Goal: Task Accomplishment & Management: Use online tool/utility

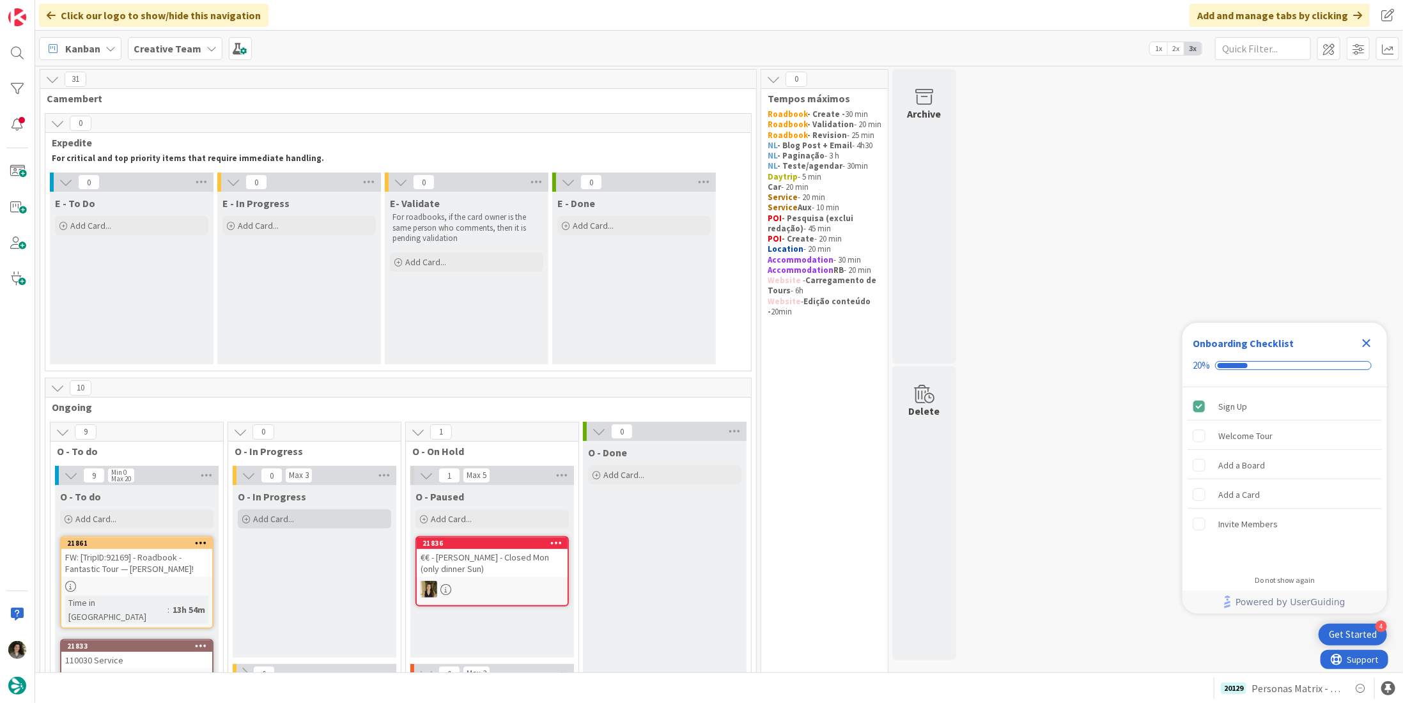
click at [312, 519] on div "Add Card..." at bounding box center [314, 518] width 153 height 19
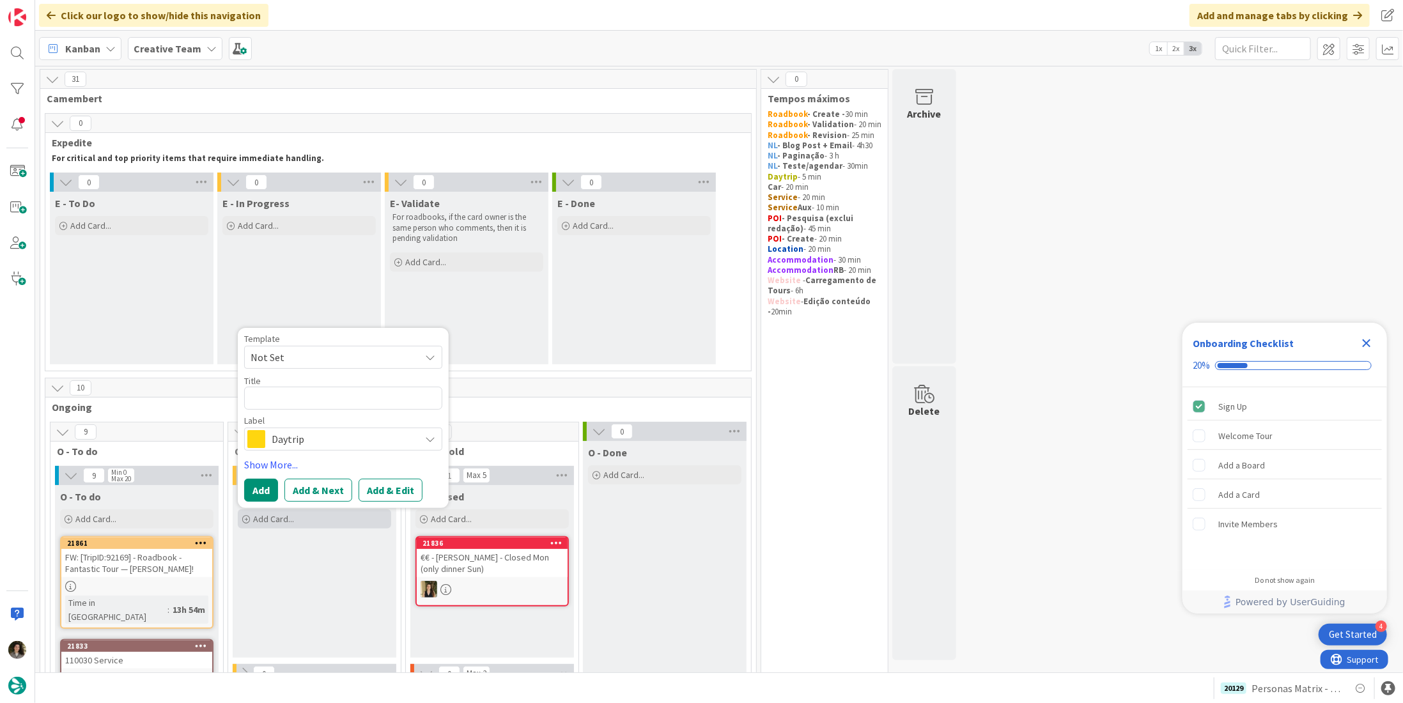
type textarea "x"
type textarea "P"
type textarea "x"
type textarea "Pe"
type textarea "x"
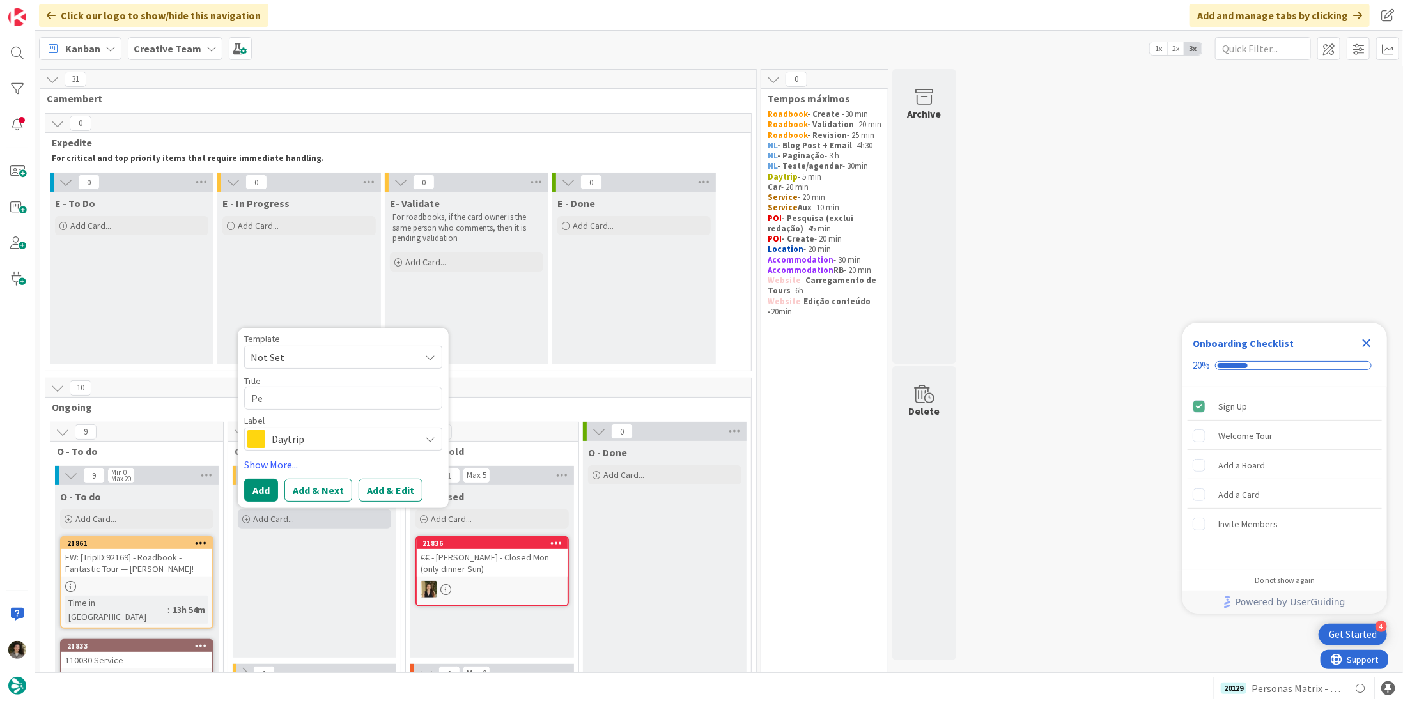
type textarea "Per"
type textarea "x"
type textarea "Pers"
type textarea "x"
type textarea "Perso"
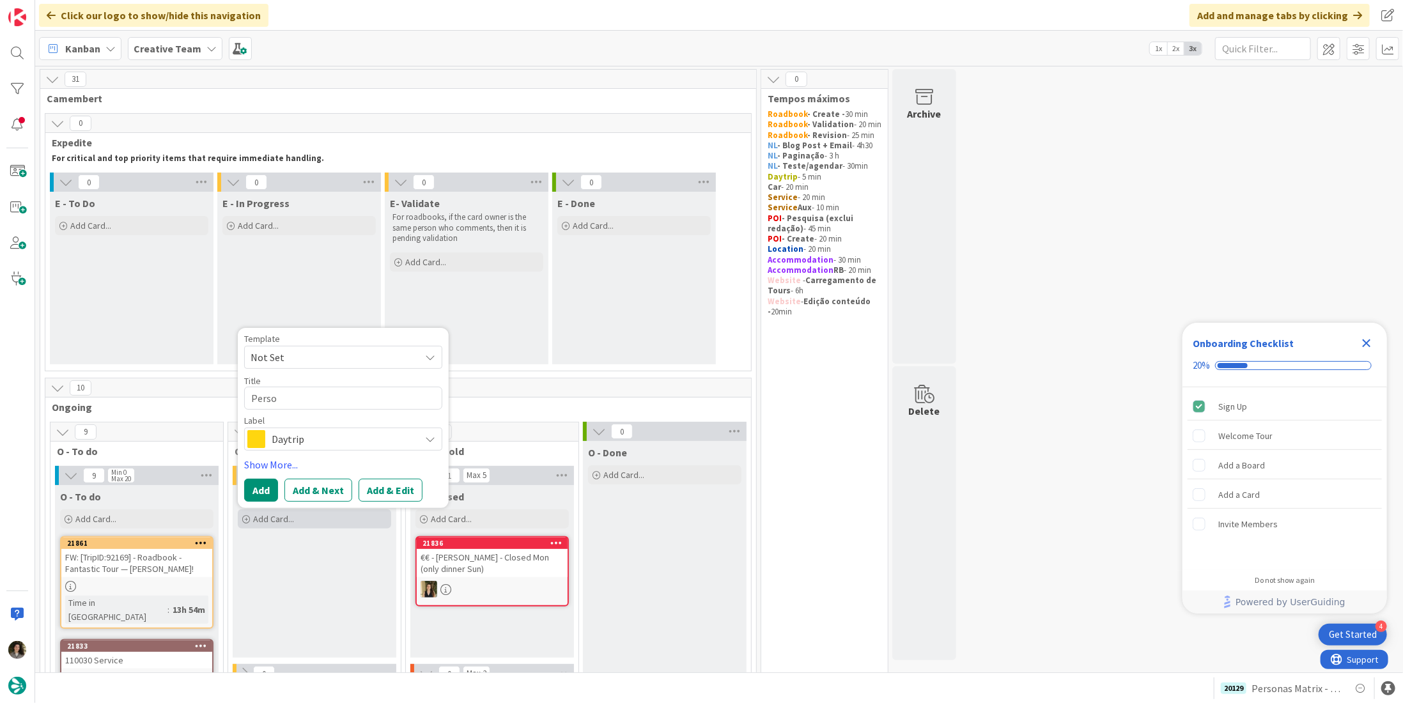
type textarea "x"
type textarea "Person"
type textarea "x"
type textarea "Persona"
type textarea "x"
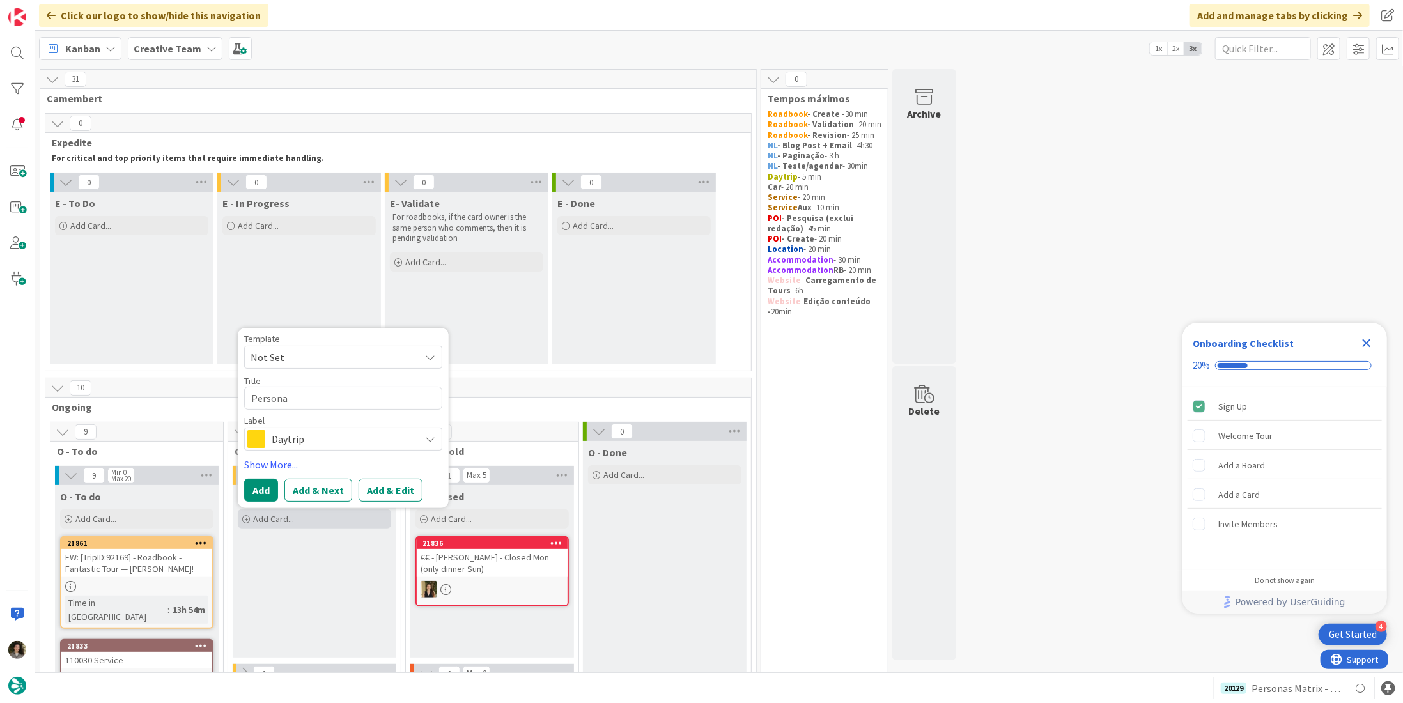
type textarea "Personas"
type textarea "x"
type textarea "Personas"
type textarea "x"
type textarea "Personas M"
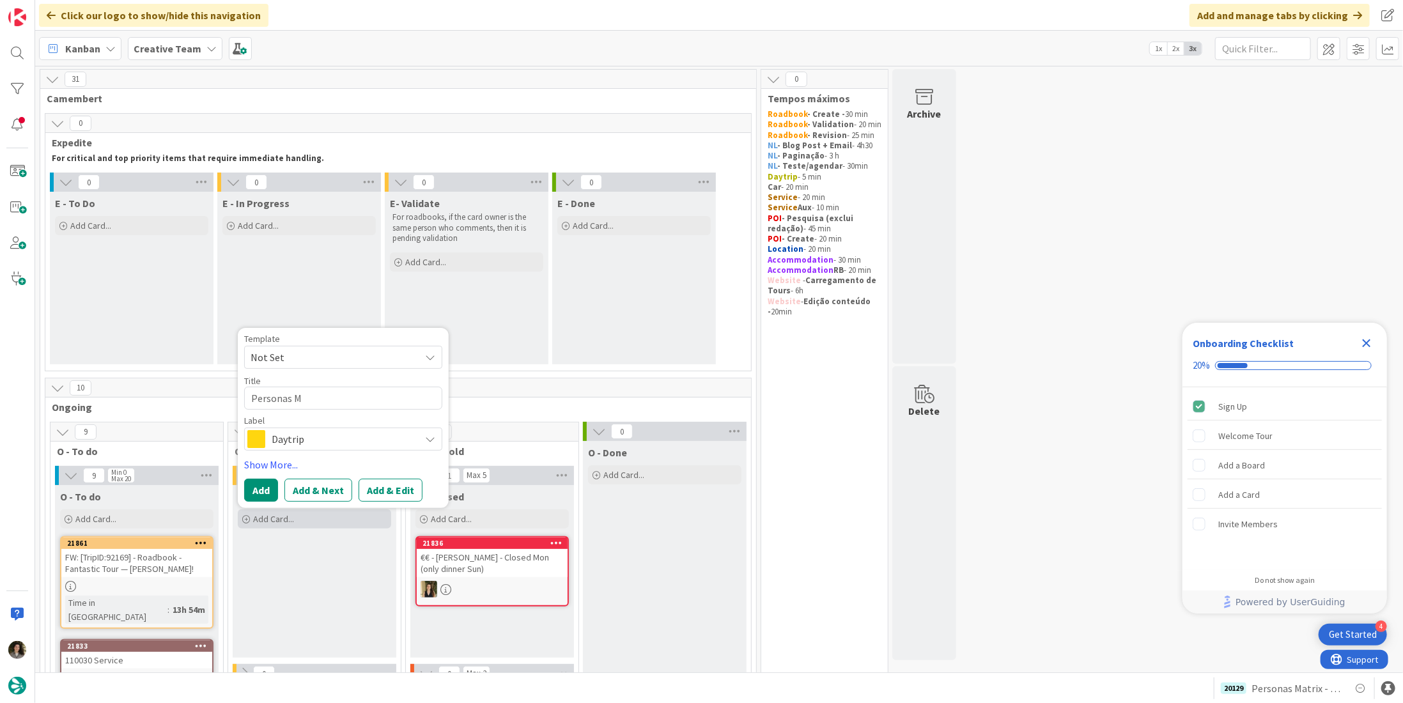
type textarea "x"
type textarea "Personas Ma"
type textarea "x"
type textarea "Personas Mat"
type textarea "x"
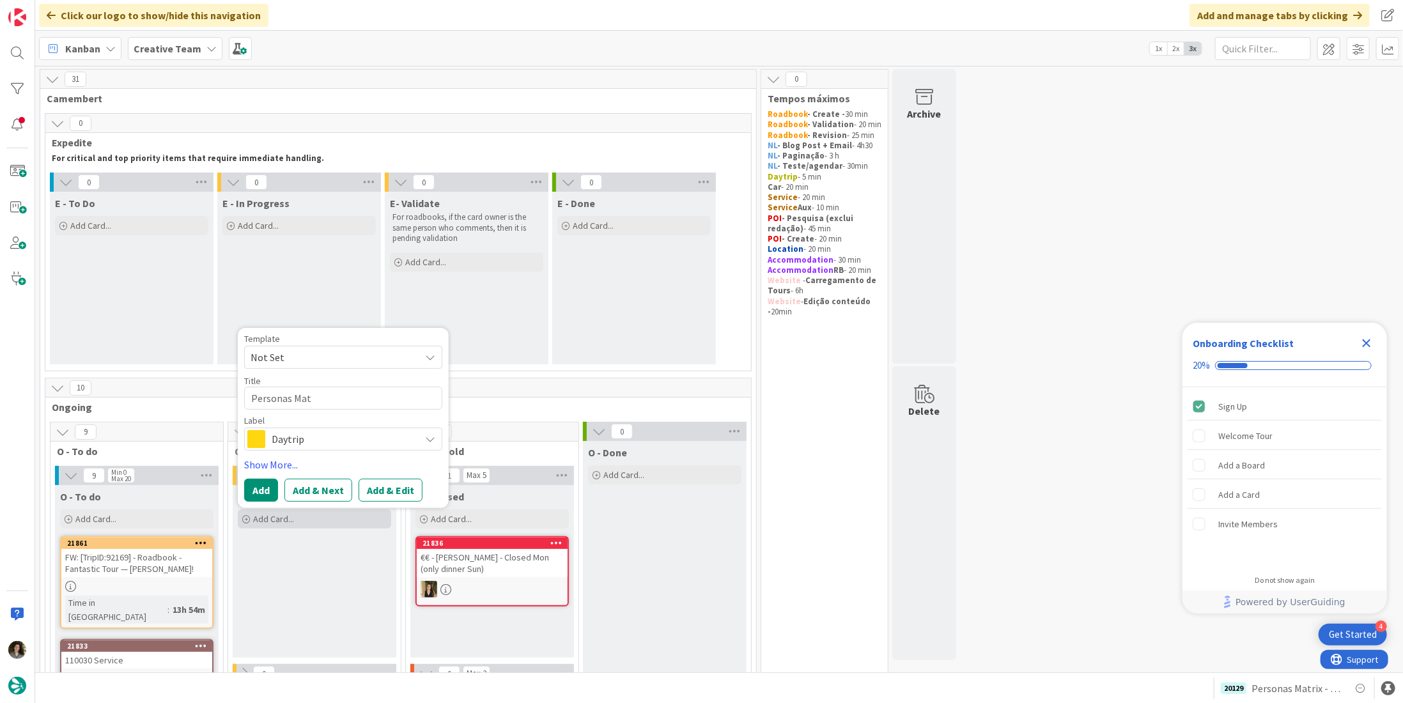
type textarea "Personas Matr"
type textarea "x"
type textarea "Personas Matri"
type textarea "x"
type textarea "Personas Matrix"
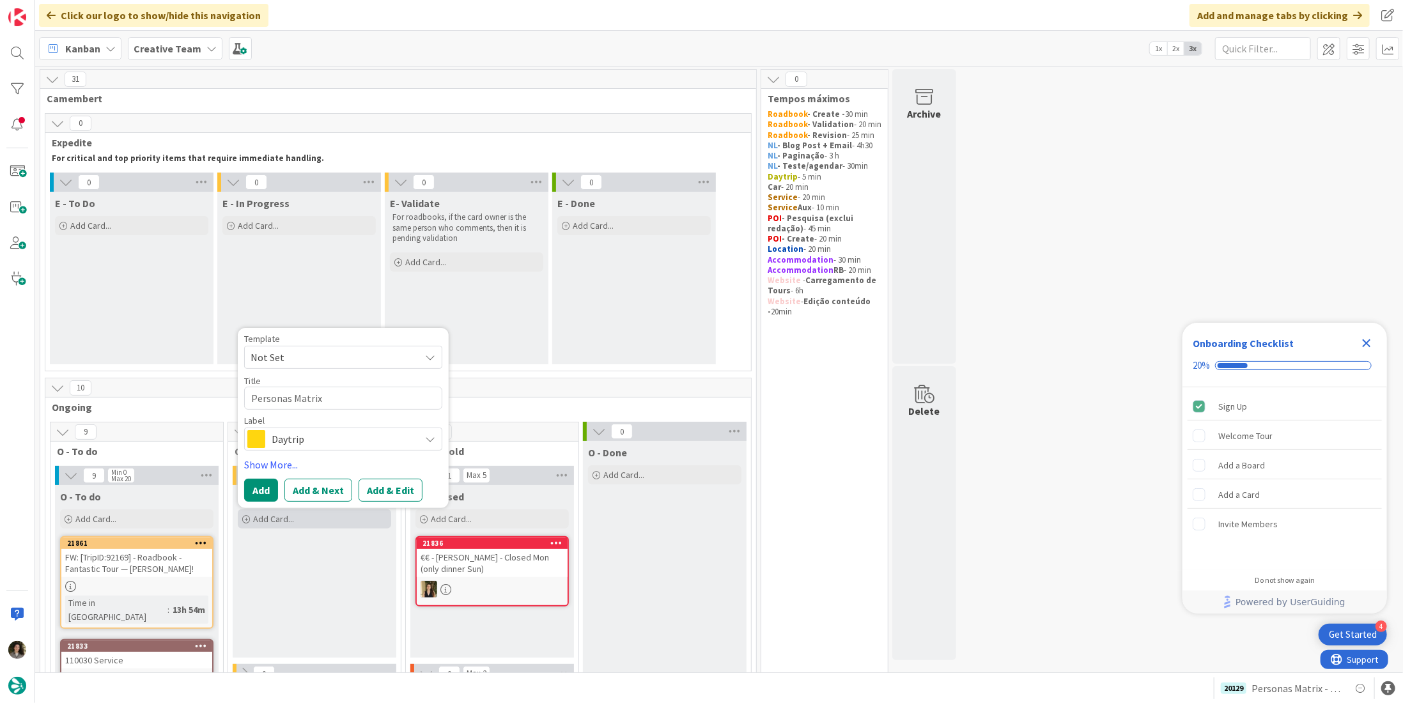
type textarea "x"
type textarea "Personas Matrix"
type textarea "x"
type textarea "Personas Matrix ."
type textarea "x"
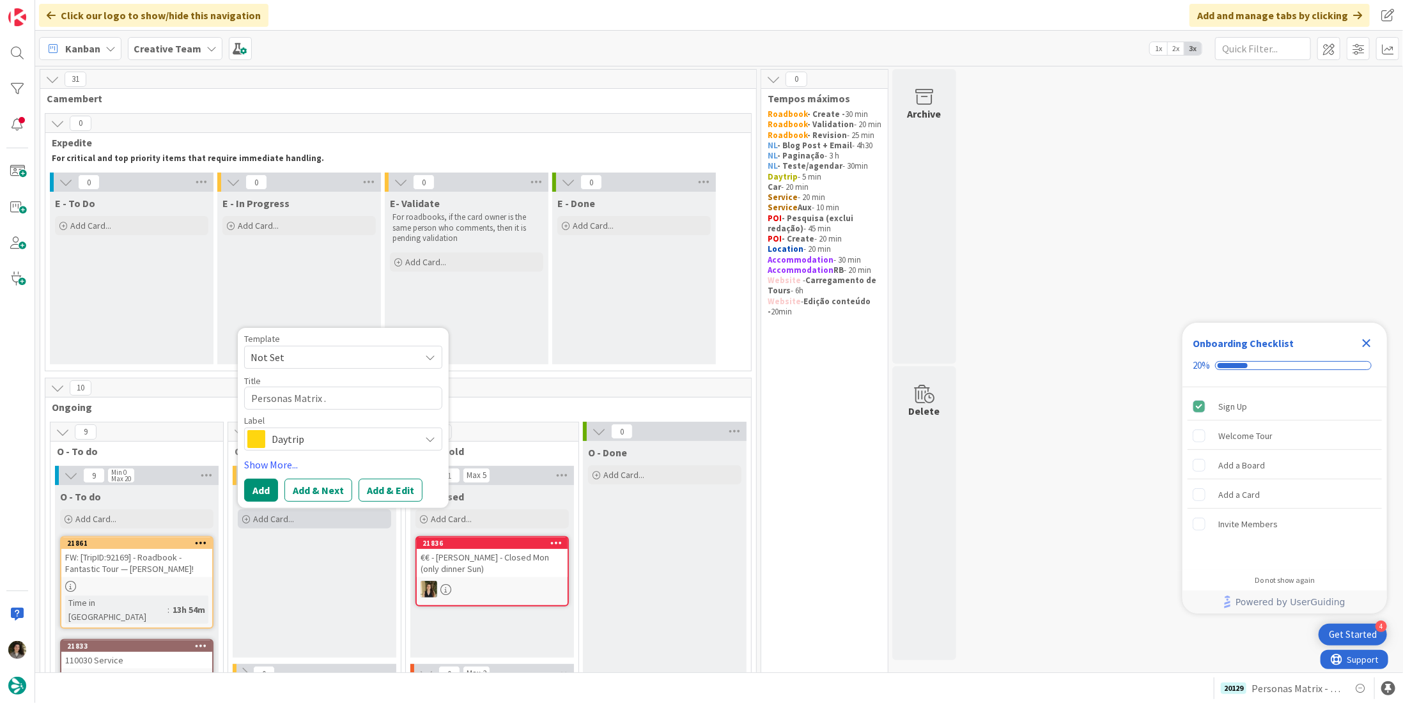
type textarea "Personas Matrix ."
type textarea "x"
type textarea "Personas Matrix ."
type textarea "x"
type textarea "Personas Matrix"
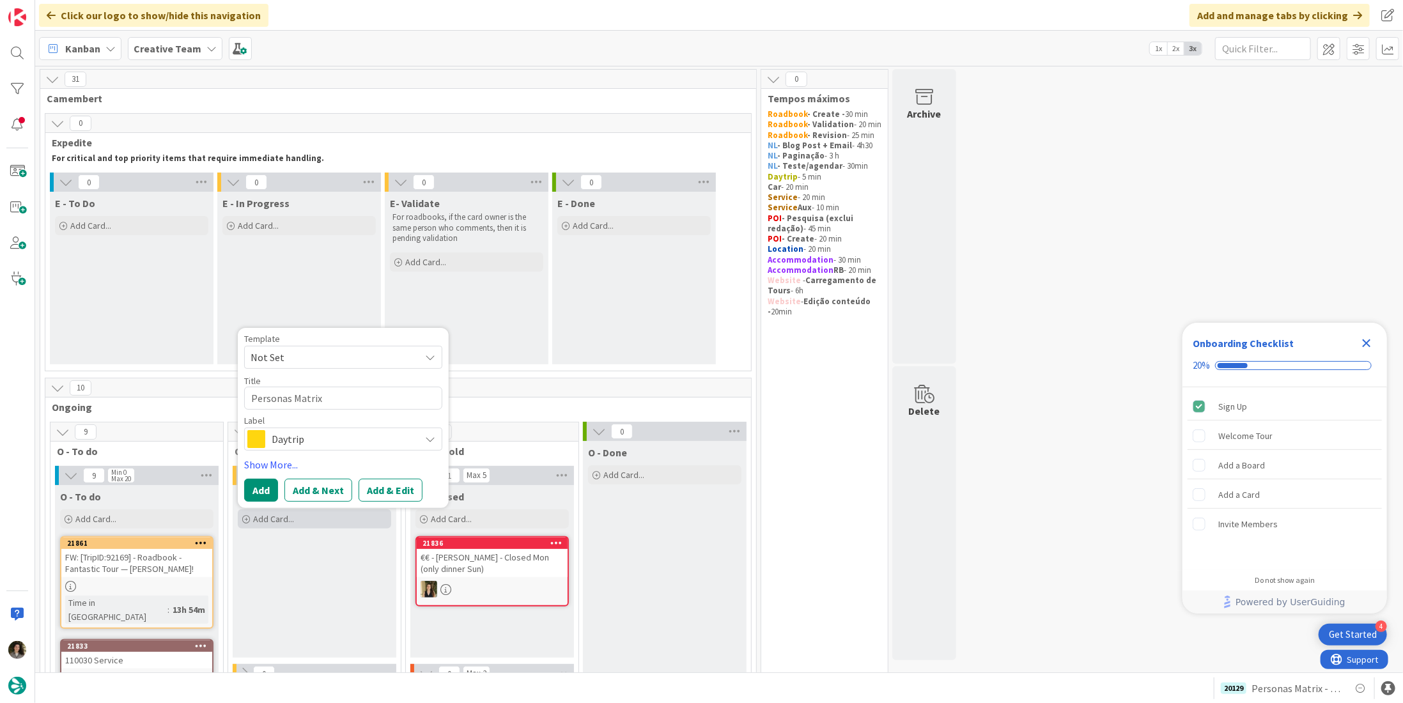
type textarea "x"
type textarea "Personas Matrix -"
type textarea "x"
type textarea "Personas Matrix -"
type textarea "x"
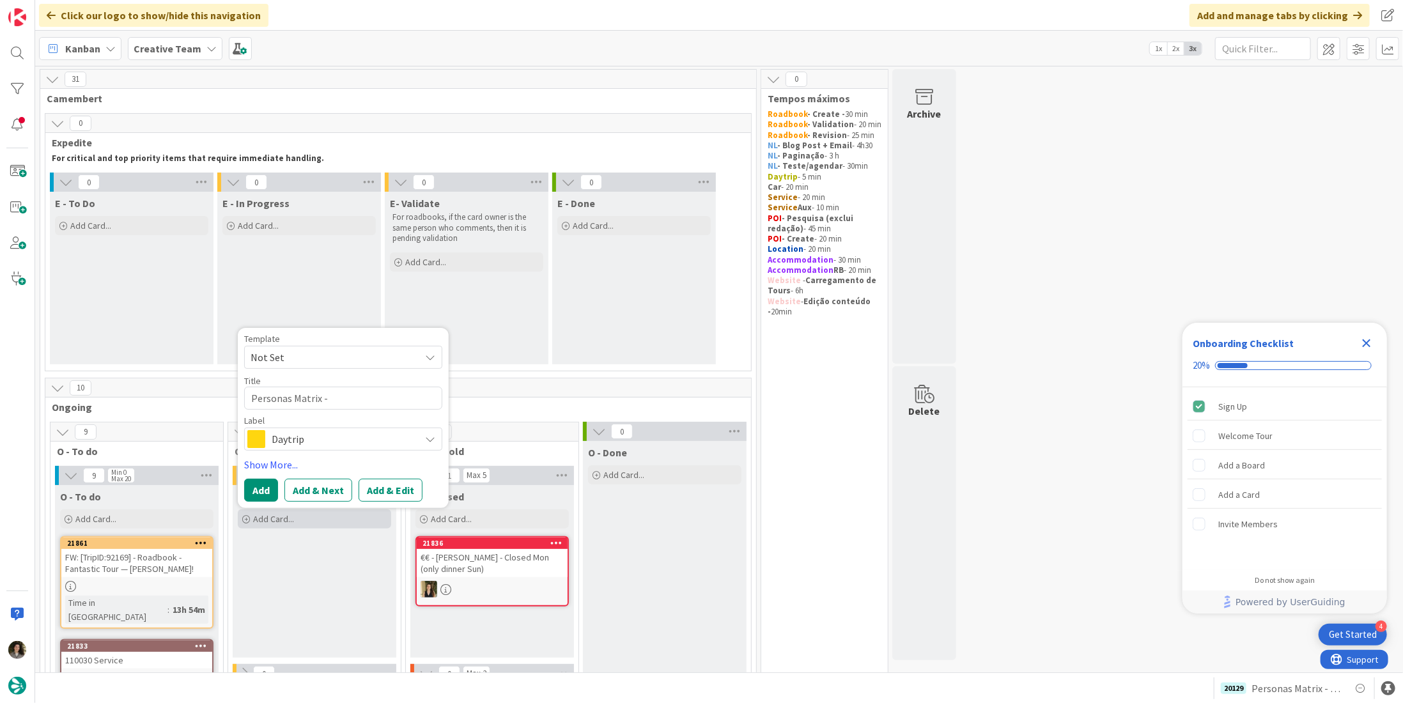
type textarea "Personas Matrix - R"
type textarea "x"
type textarea "Personas Matrix - Re"
type textarea "x"
type textarea "Personas Matrix - Rev"
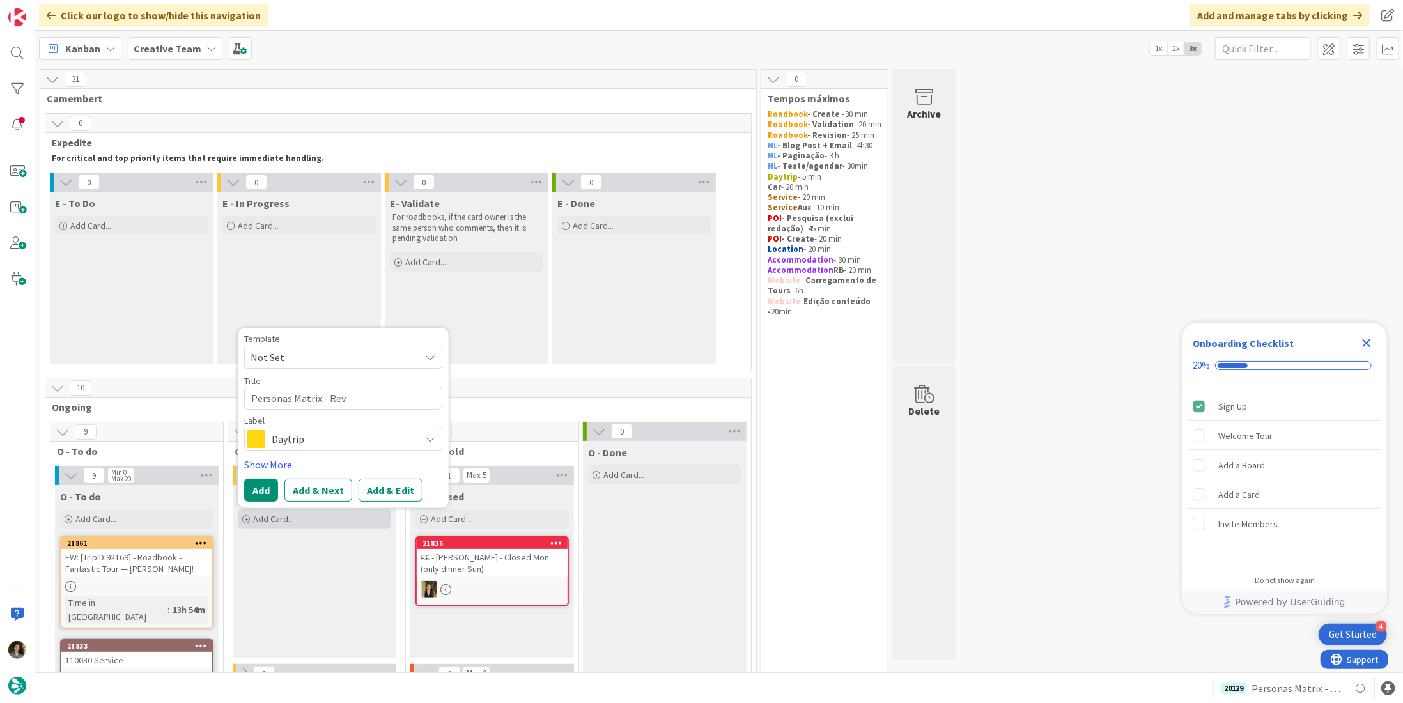
type textarea "x"
type textarea "Personas Matrix - Rev"
type textarea "x"
type textarea "Personas Matrix - Rev S"
type textarea "x"
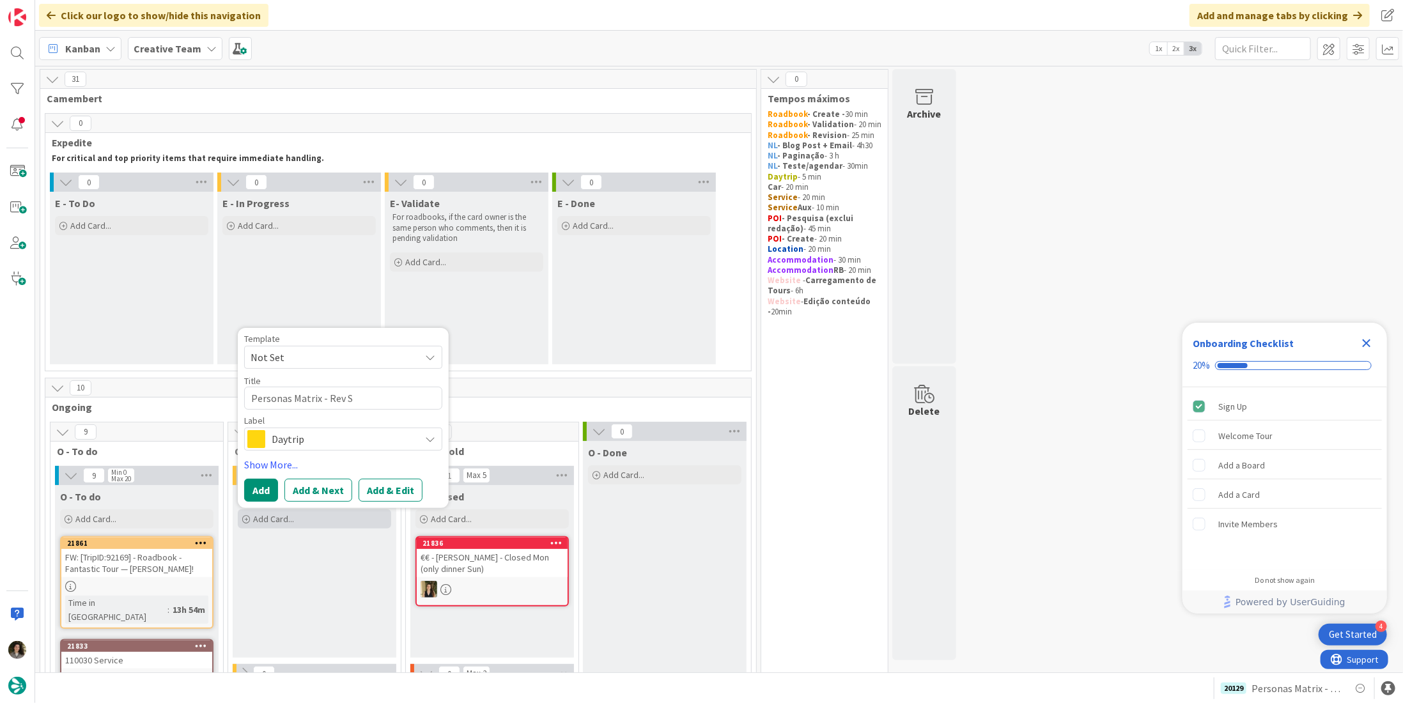
type textarea "Personas Matrix - Rev SS"
type textarea "x"
type textarea "Personas Matrix - Rev SSS"
type textarea "x"
type textarea "Personas Matrix - Rev SSS"
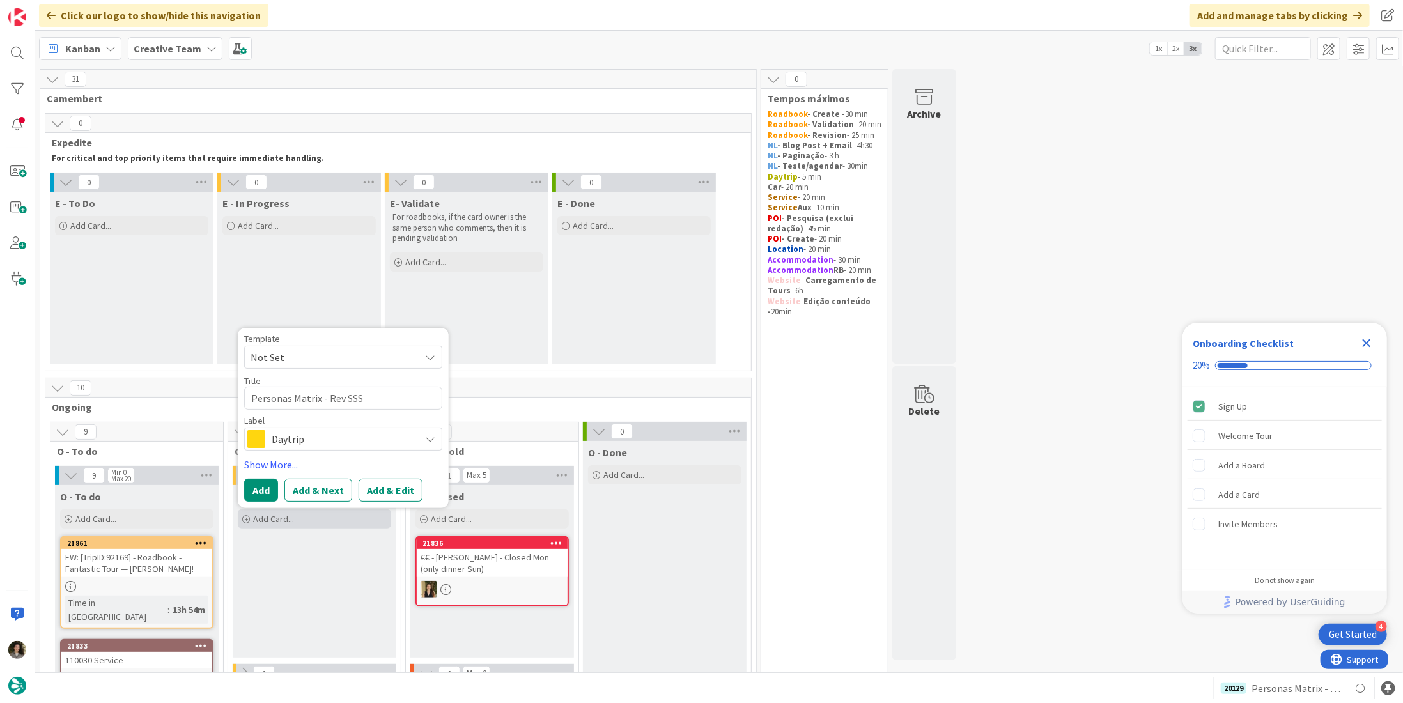
type textarea "x"
type textarea "Personas Matrix - Rev SSS"
type textarea "x"
type textarea "Personas Matrix - Rev SS"
type textarea "x"
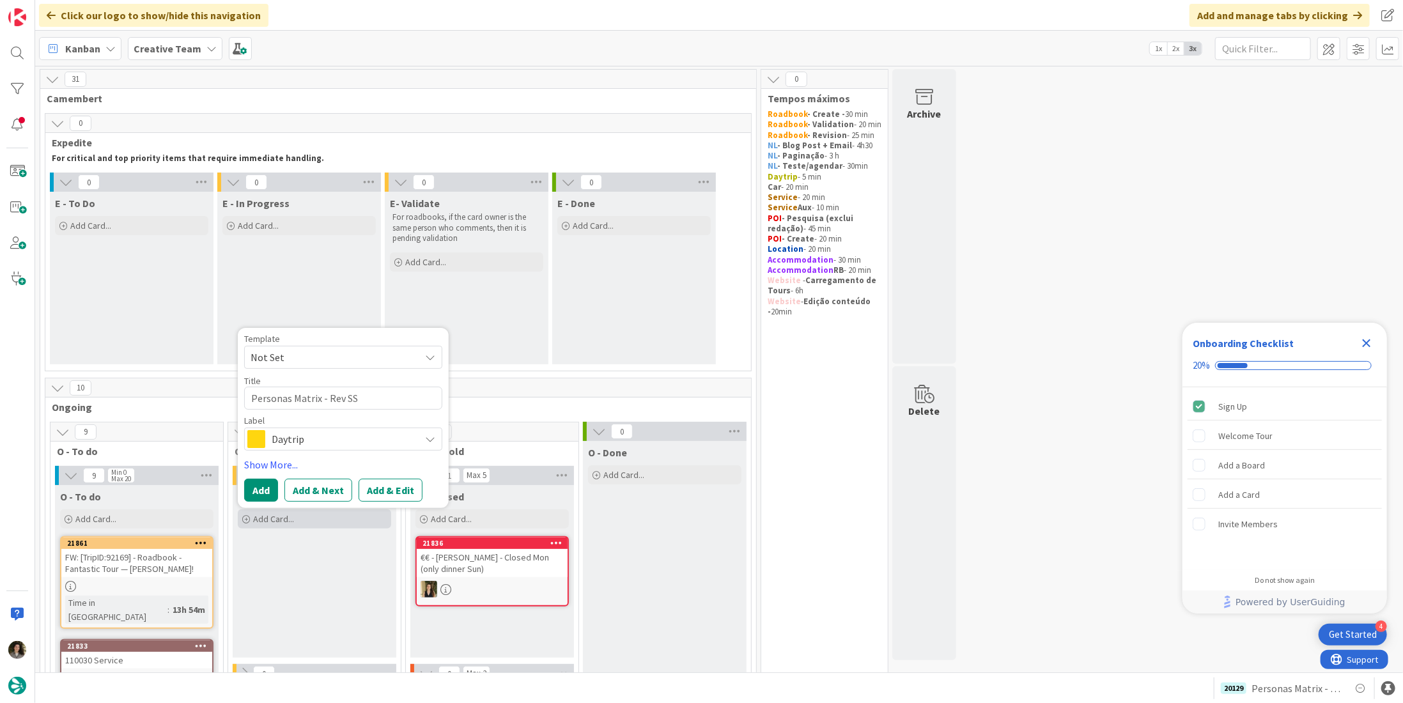
type textarea "Personas Matrix - Rev SS+"
type textarea "x"
type textarea "Personas Matrix - Rev SS"
type textarea "x"
type textarea "Personas Matrix - Rev SS"
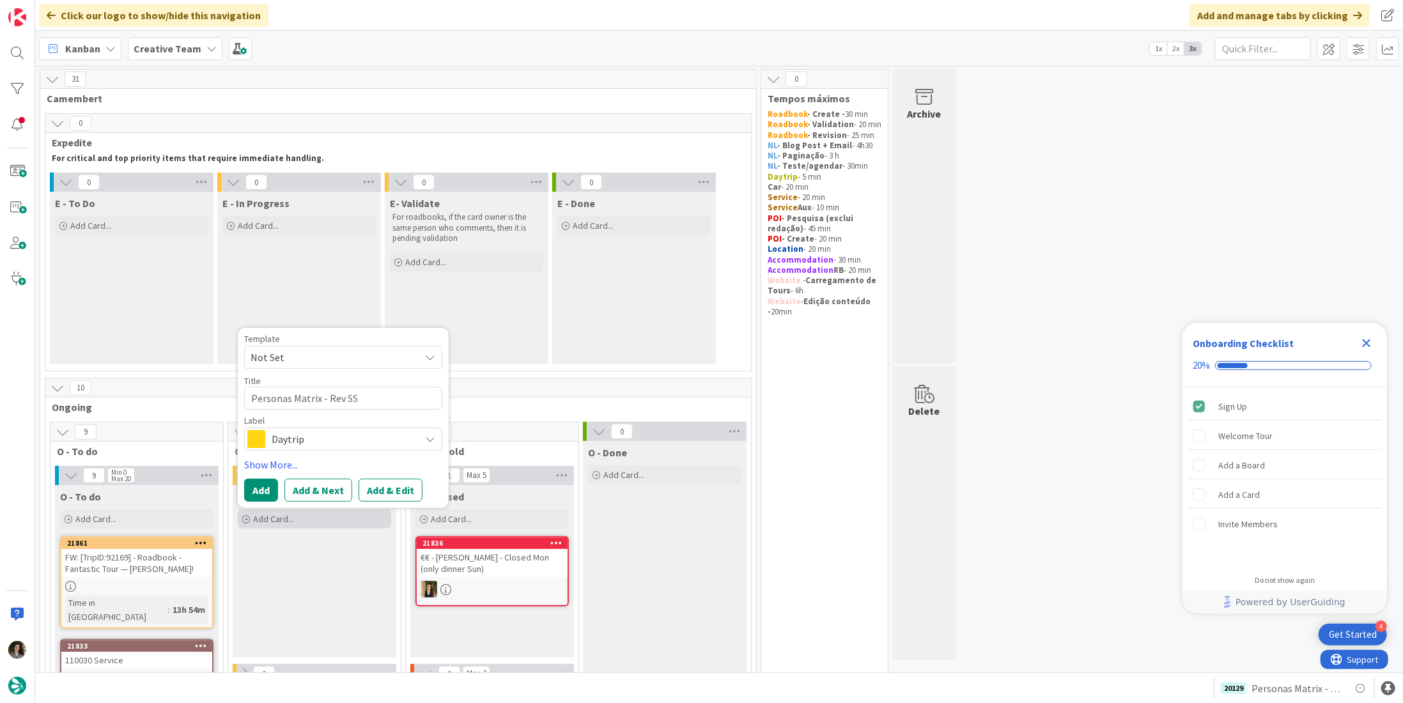
type textarea "x"
type textarea "Personas Matrix - Rev SS +"
type textarea "x"
type textarea "Personas Matrix - Rev SS +"
type textarea "x"
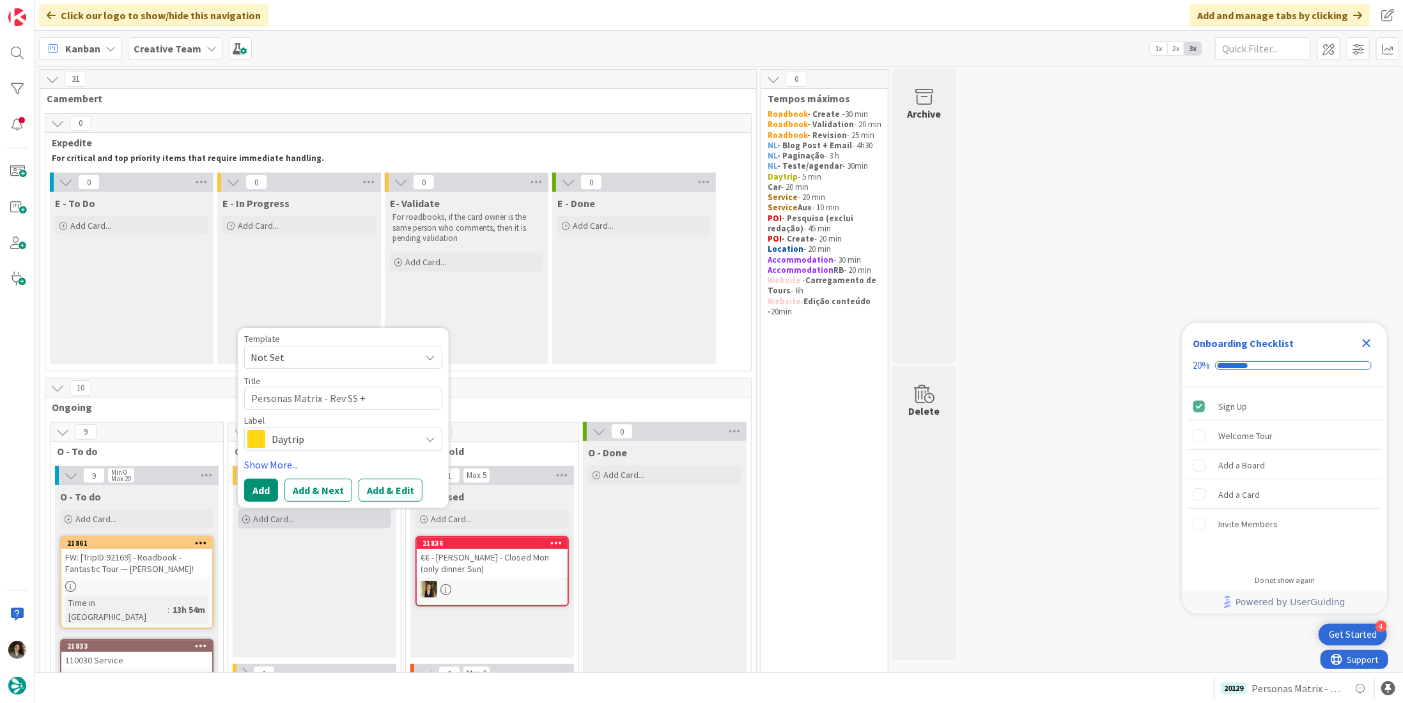
type textarea "Personas Matrix - Rev SS + f"
type textarea "x"
type textarea "Personas Matrix - Rev SS + fA"
type textarea "x"
type textarea "Personas Matrix - Rev SS + fAM"
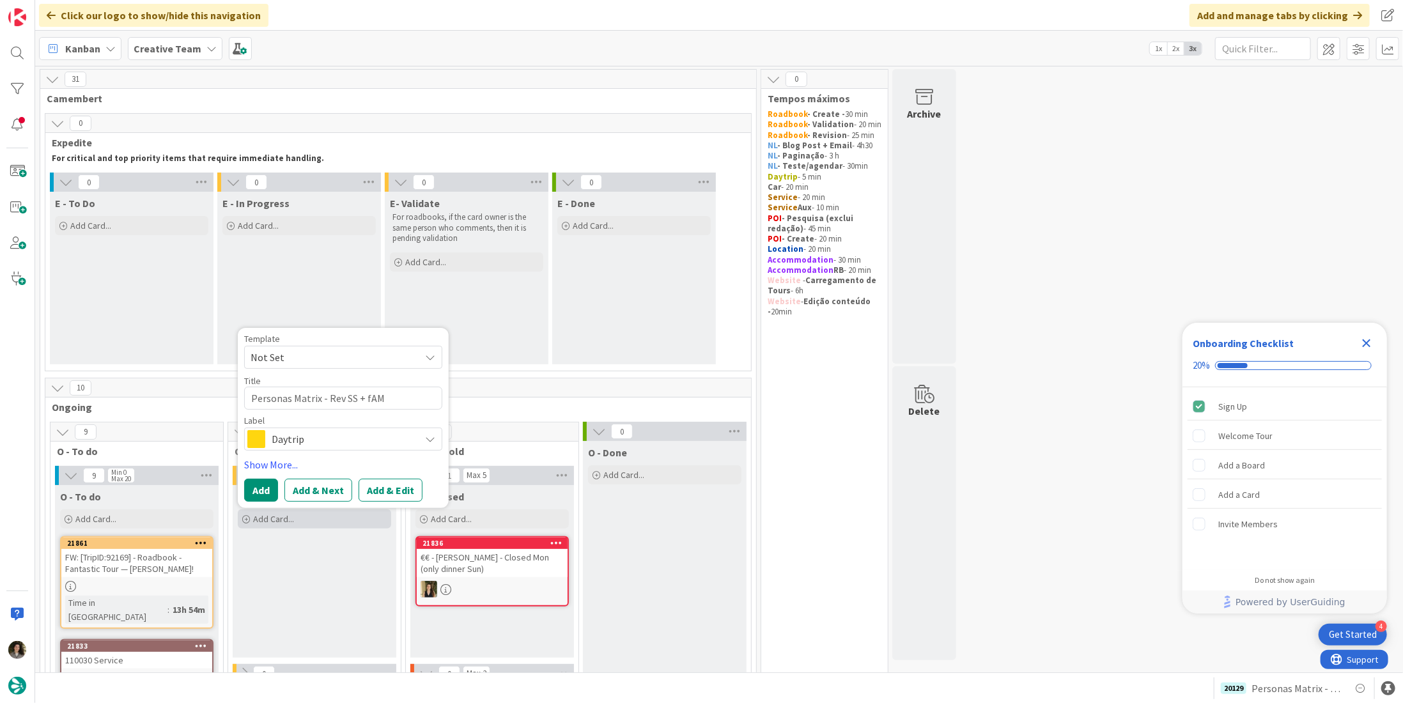
type textarea "x"
type textarea "Personas Matrix - Rev SS + fAMI"
type textarea "x"
type textarea "Personas Matrix - Rev SS + fAMIL"
type textarea "x"
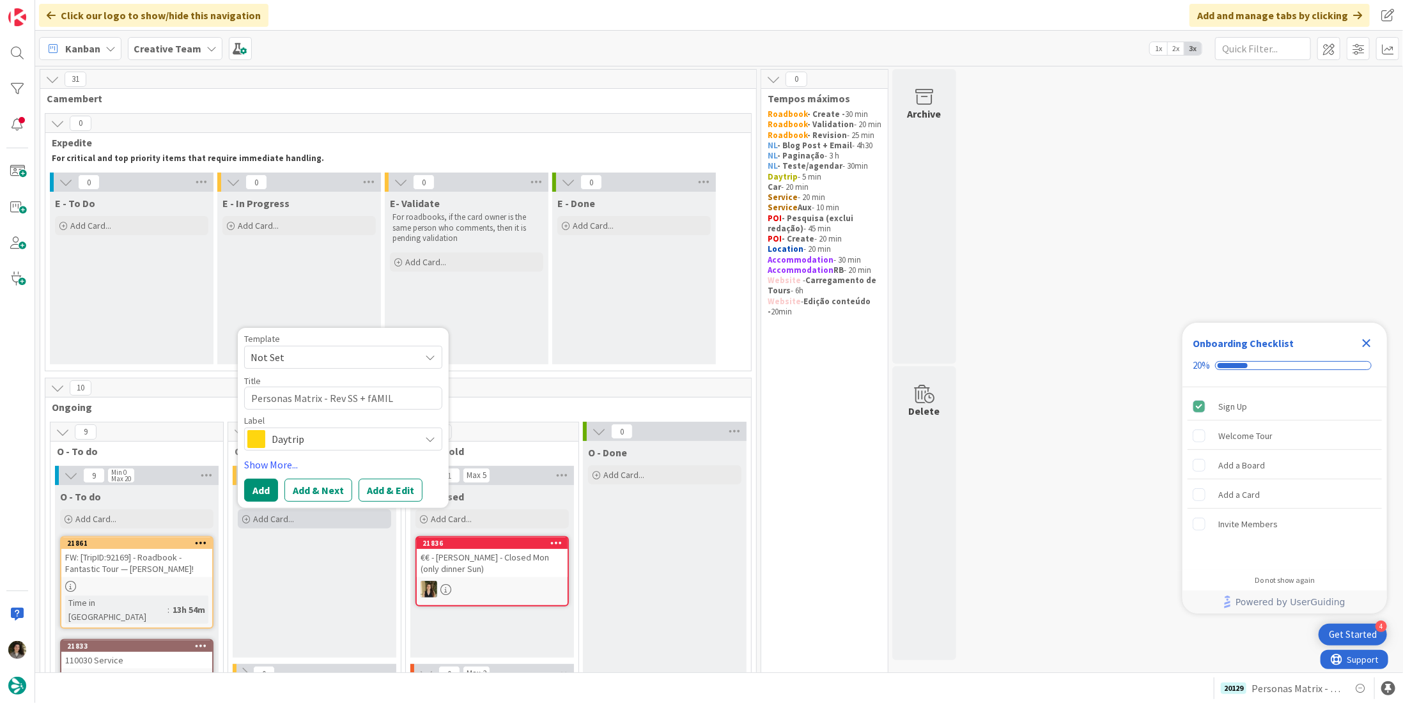
type textarea "Personas Matrix - Rev SS + fAMILI"
type textarea "x"
type textarea "Personas Matrix - Rev SS + fAMIL"
type textarea "x"
type textarea "Personas Matrix - Rev SS + fAMI"
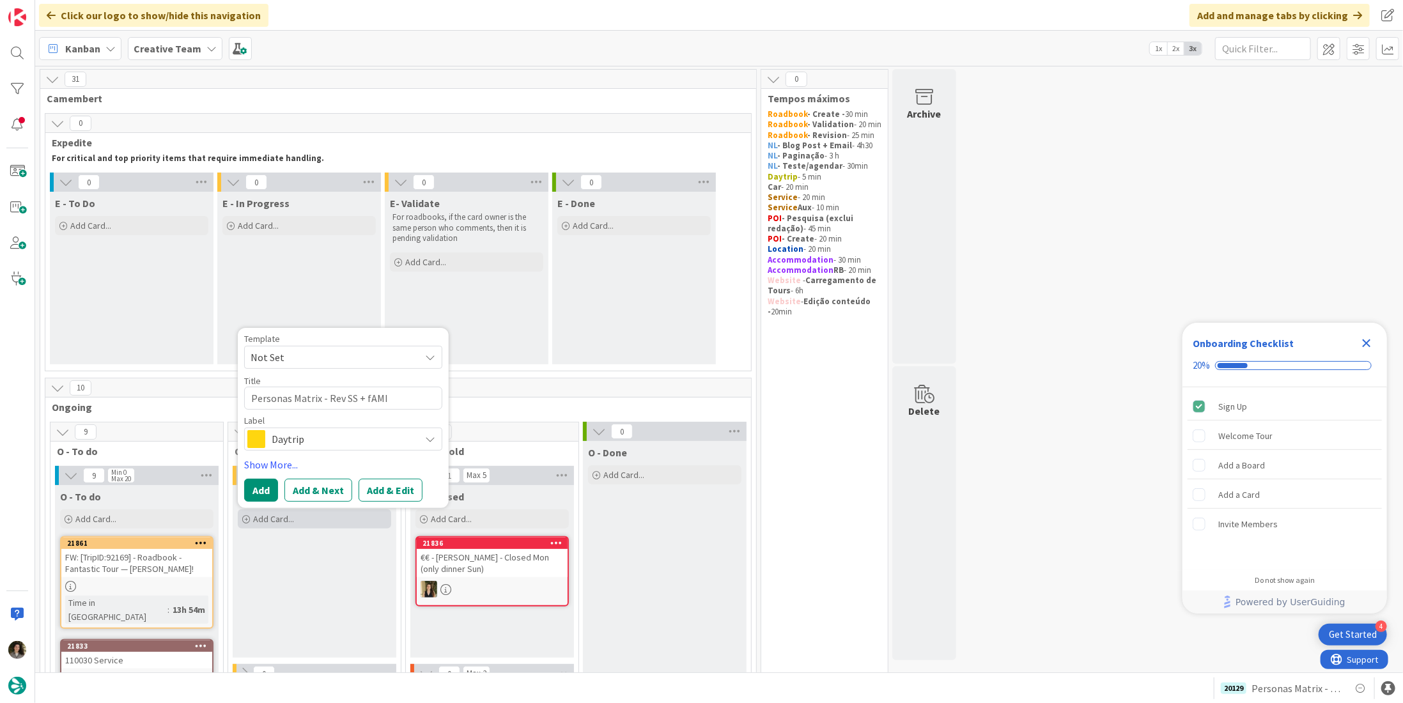
type textarea "x"
type textarea "Personas Matrix - Rev SS + fAM"
type textarea "x"
type textarea "Personas Matrix - Rev SS + fA"
type textarea "x"
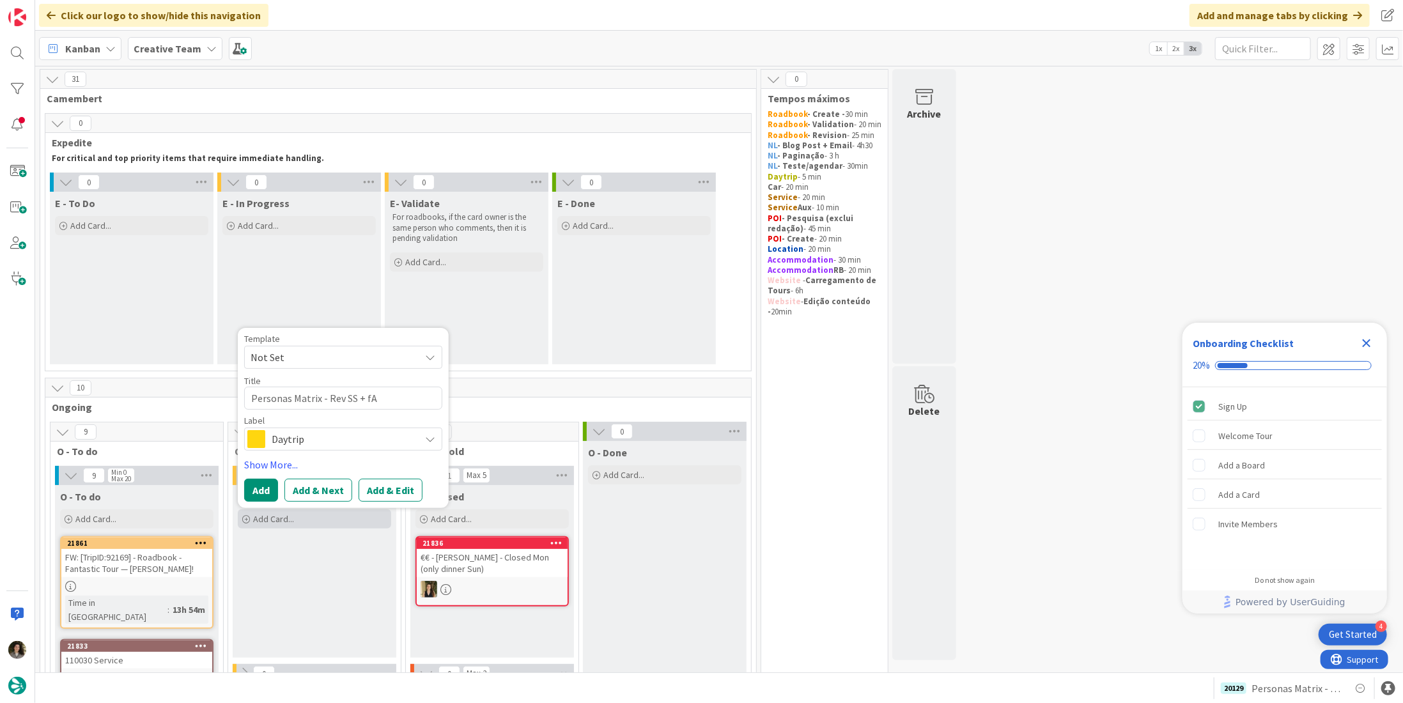
type textarea "Personas Matrix - Rev SS + f"
type textarea "x"
type textarea "Personas Matrix - Rev SS +"
type textarea "x"
type textarea "Personas Matrix - Rev SS + Fa"
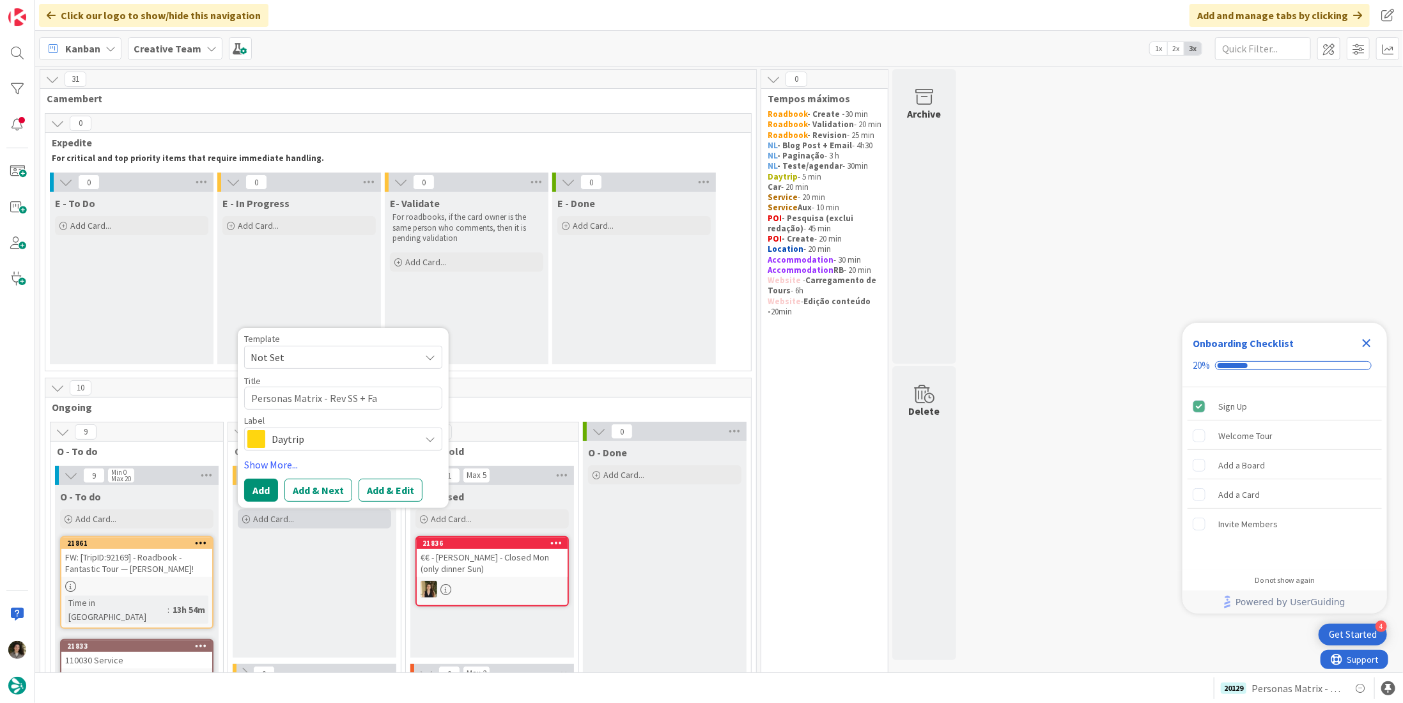
type textarea "x"
type textarea "Personas Matrix - Rev SS + Fam"
type textarea "x"
type textarea "Personas Matrix - Rev SS + Fami"
type textarea "x"
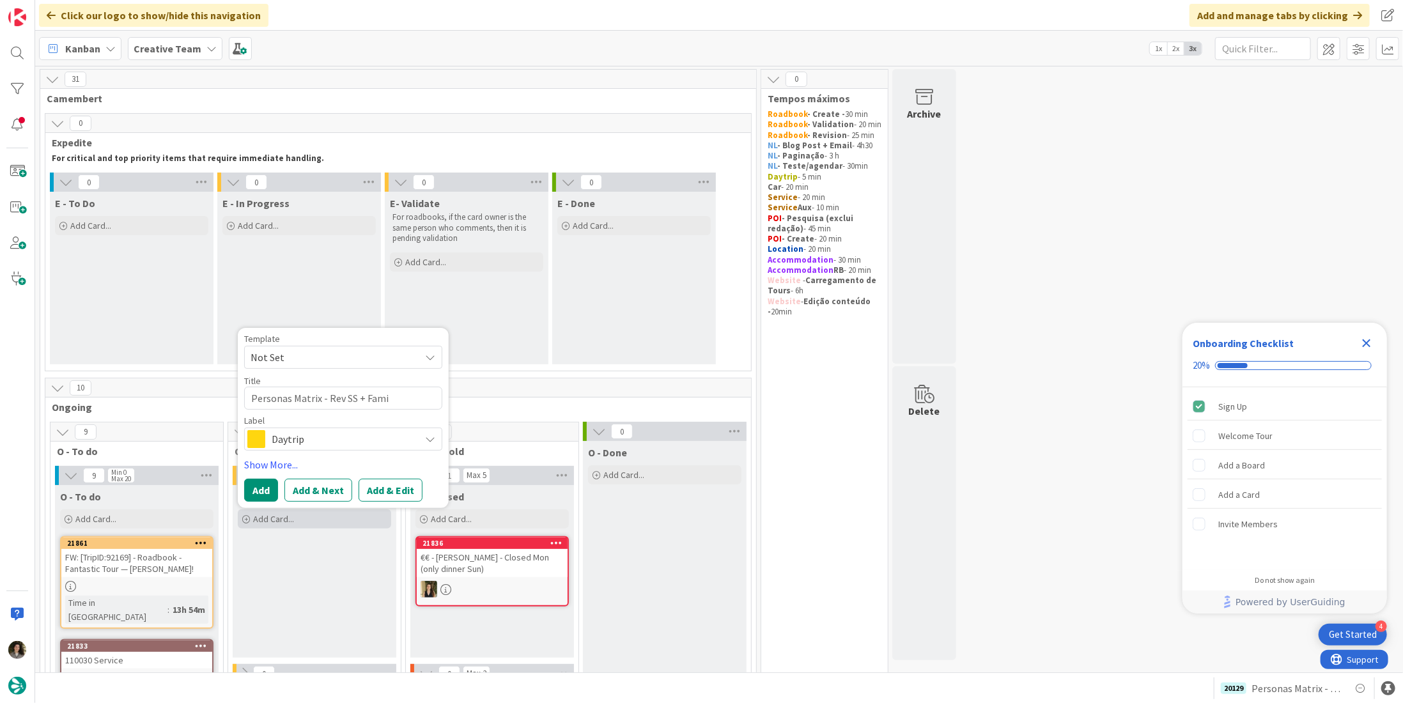
type textarea "Personas Matrix - Rev SS + Famil"
type textarea "x"
type textarea "Personas Matrix - Rev SS + Famili"
type textarea "x"
type textarea "Personas Matrix - Rev SS + Familie"
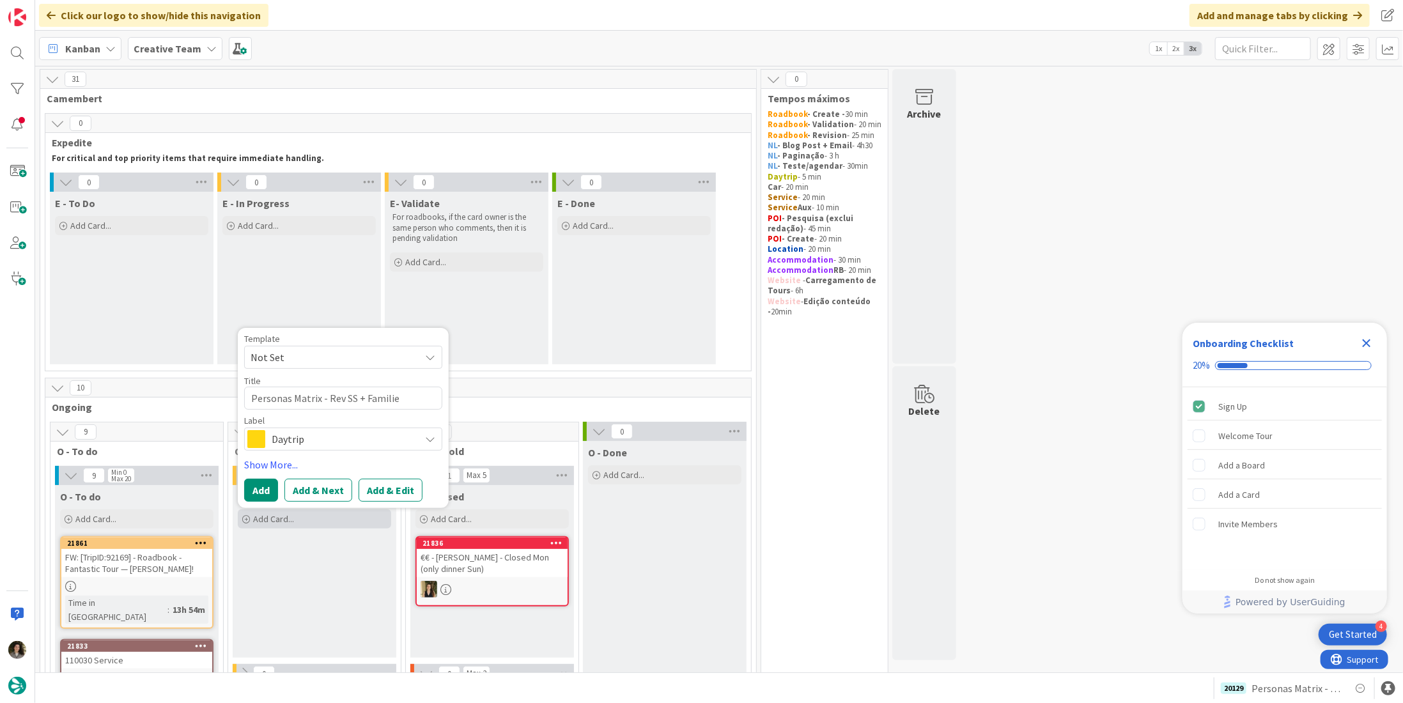
type textarea "x"
type textarea "Personas Matrix - Rev SS + Families"
type textarea "x"
type textarea "Personas Matrix - Rev SS + Families Y"
type textarea "x"
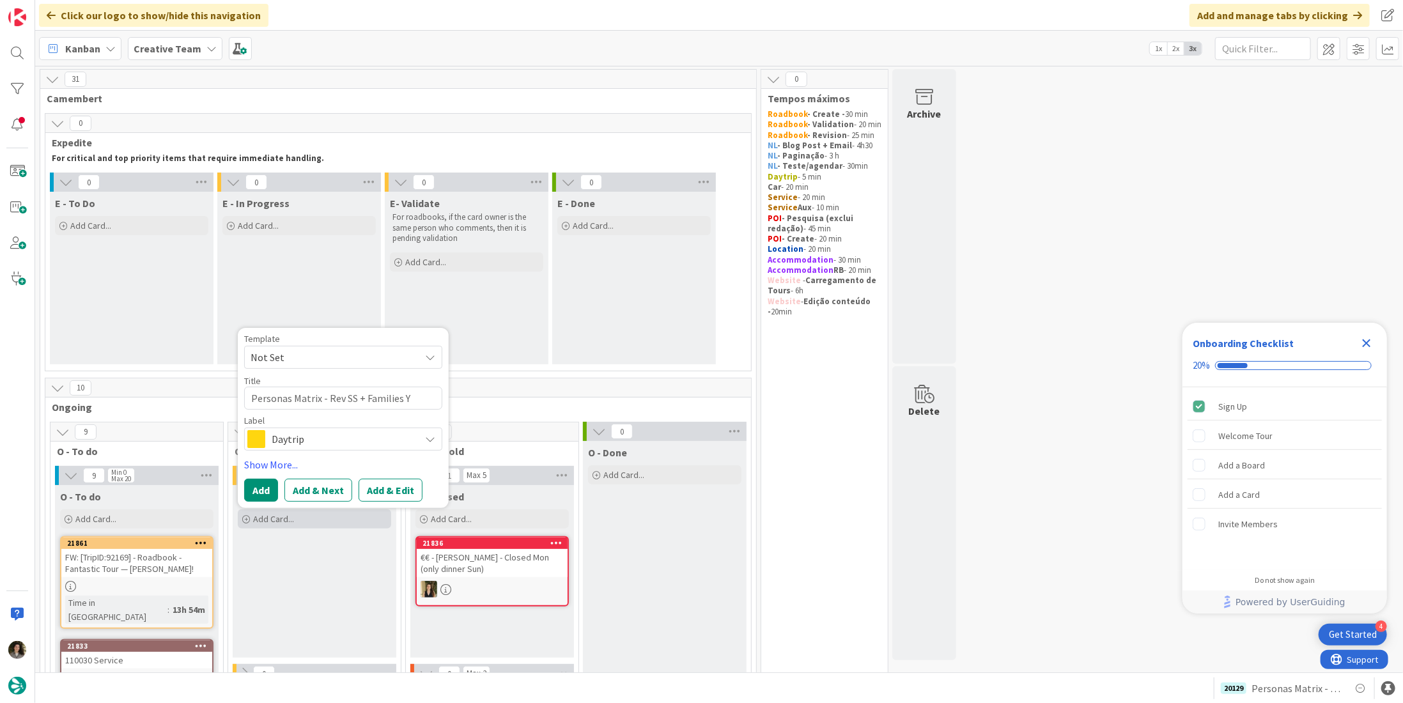
type textarea "Personas Matrix - Rev SS + Families"
type textarea "x"
type textarea "Personas Matrix - Rev SS + Families U"
type textarea "x"
type textarea "Personas Matrix - Rev SS + Families UK"
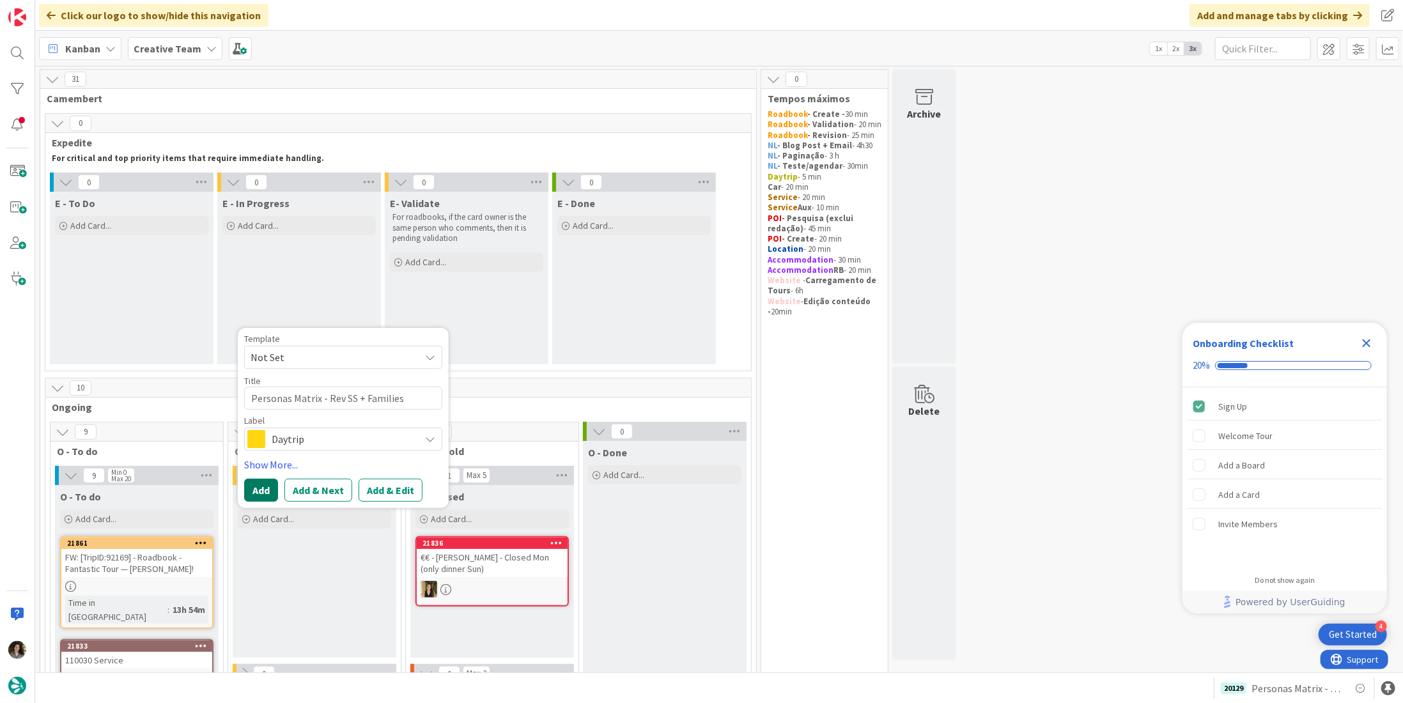
click at [263, 481] on button "Add" at bounding box center [261, 490] width 34 height 23
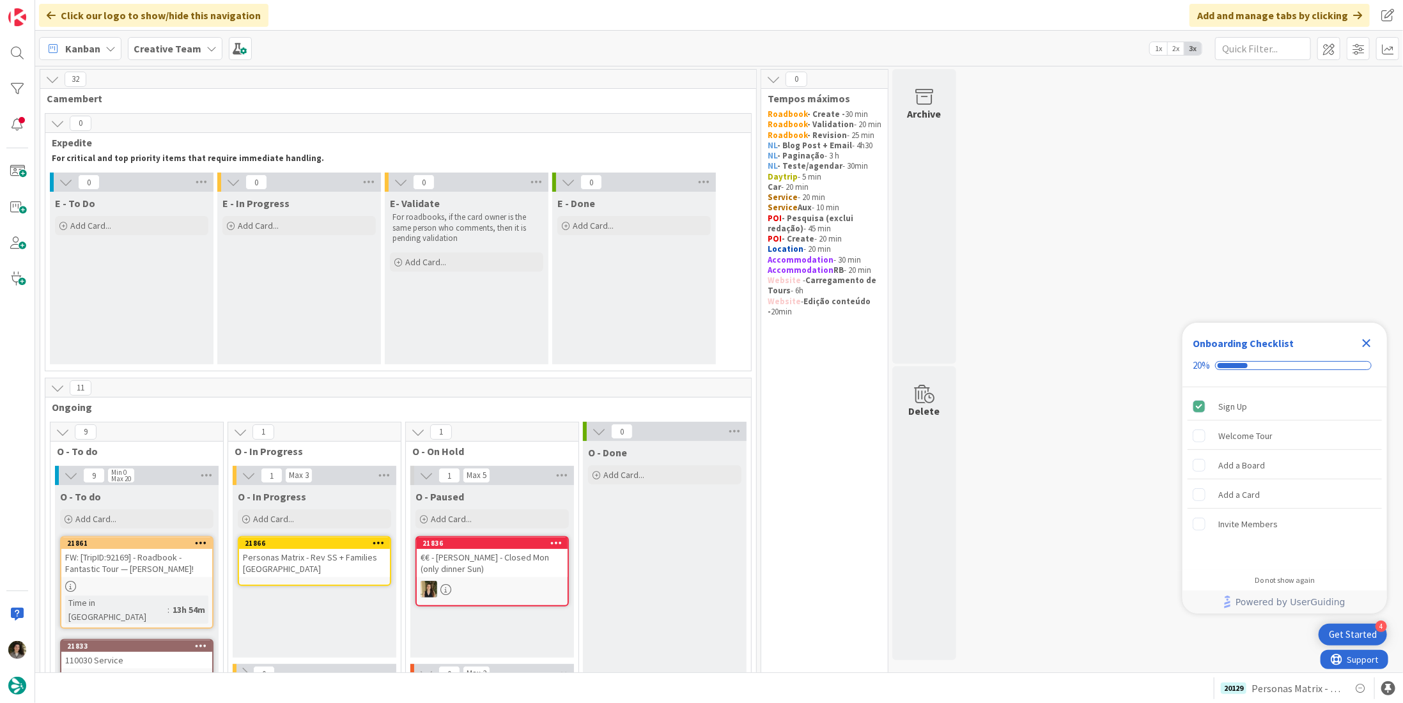
click at [290, 558] on div "Personas Matrix - Rev SS + Families UK" at bounding box center [314, 563] width 151 height 28
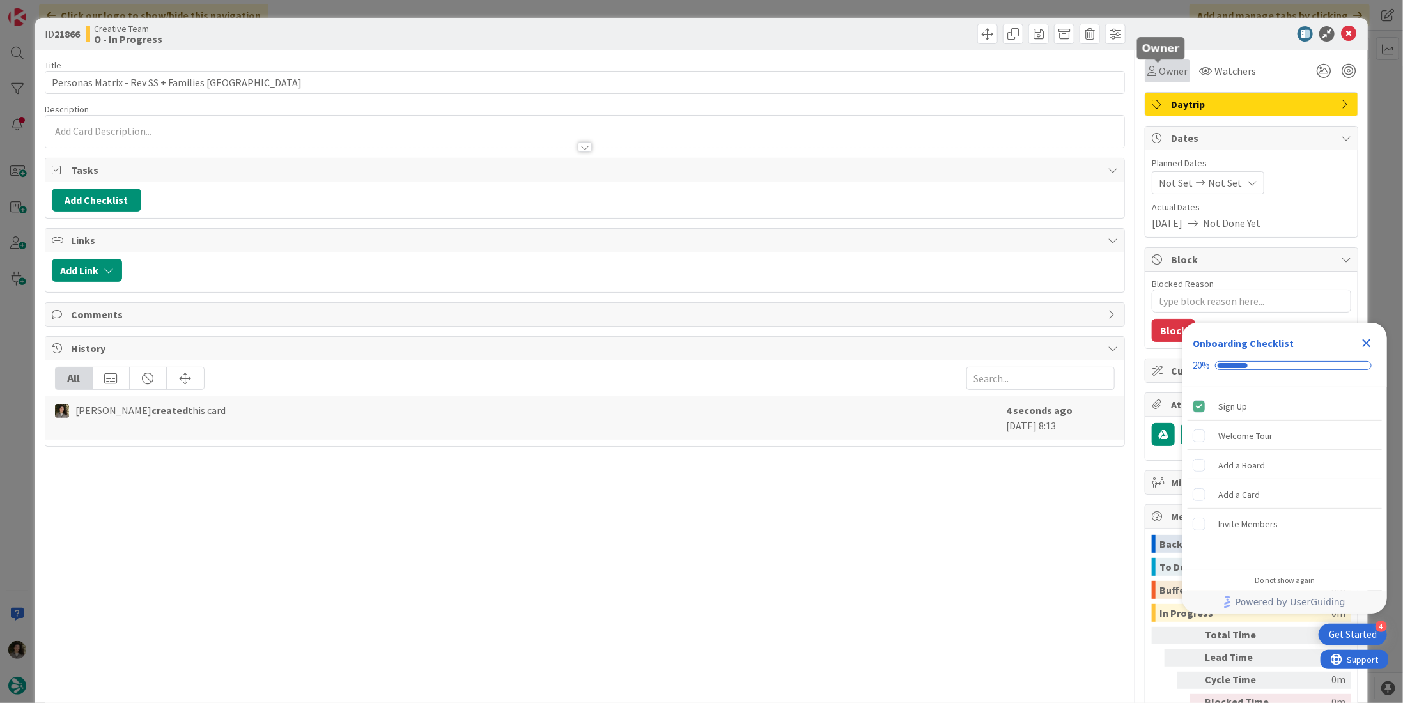
click at [1178, 68] on div "Owner" at bounding box center [1166, 70] width 45 height 23
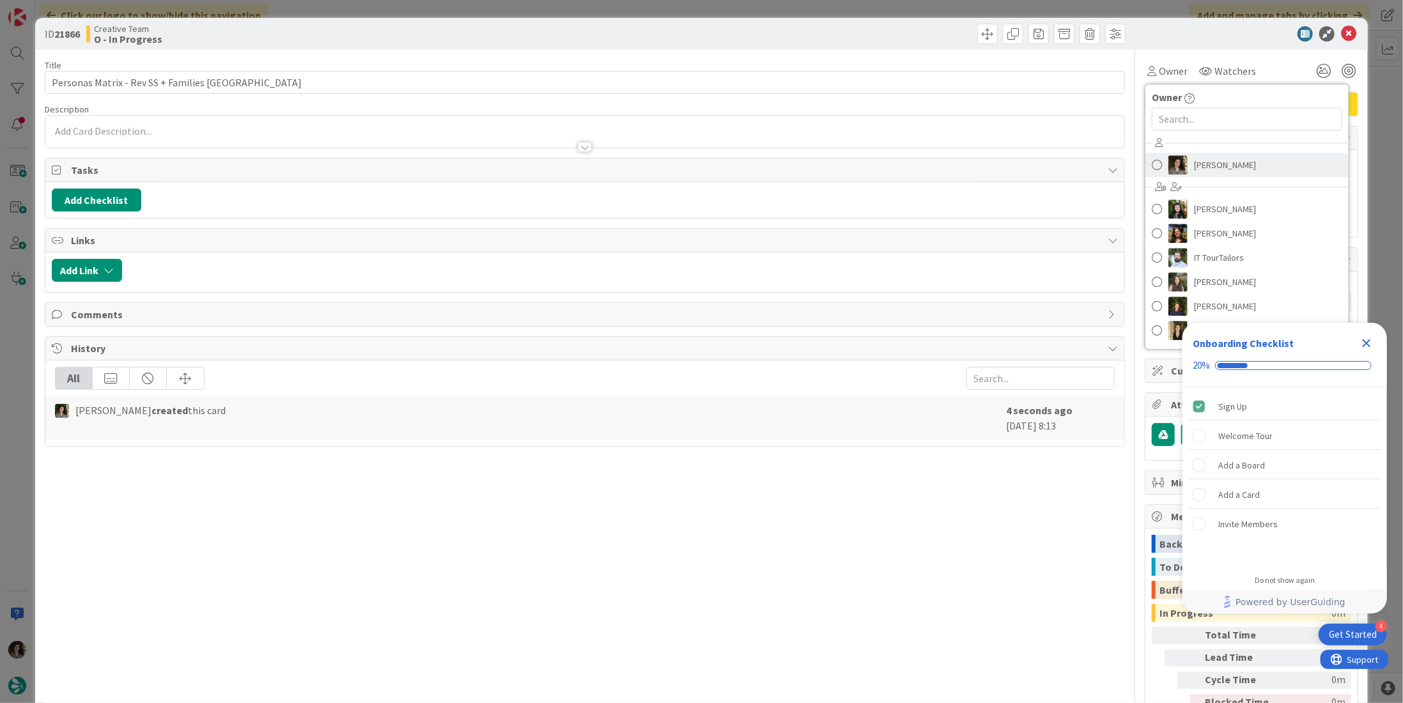
click at [1194, 158] on span "Melissa Santos" at bounding box center [1225, 164] width 62 height 19
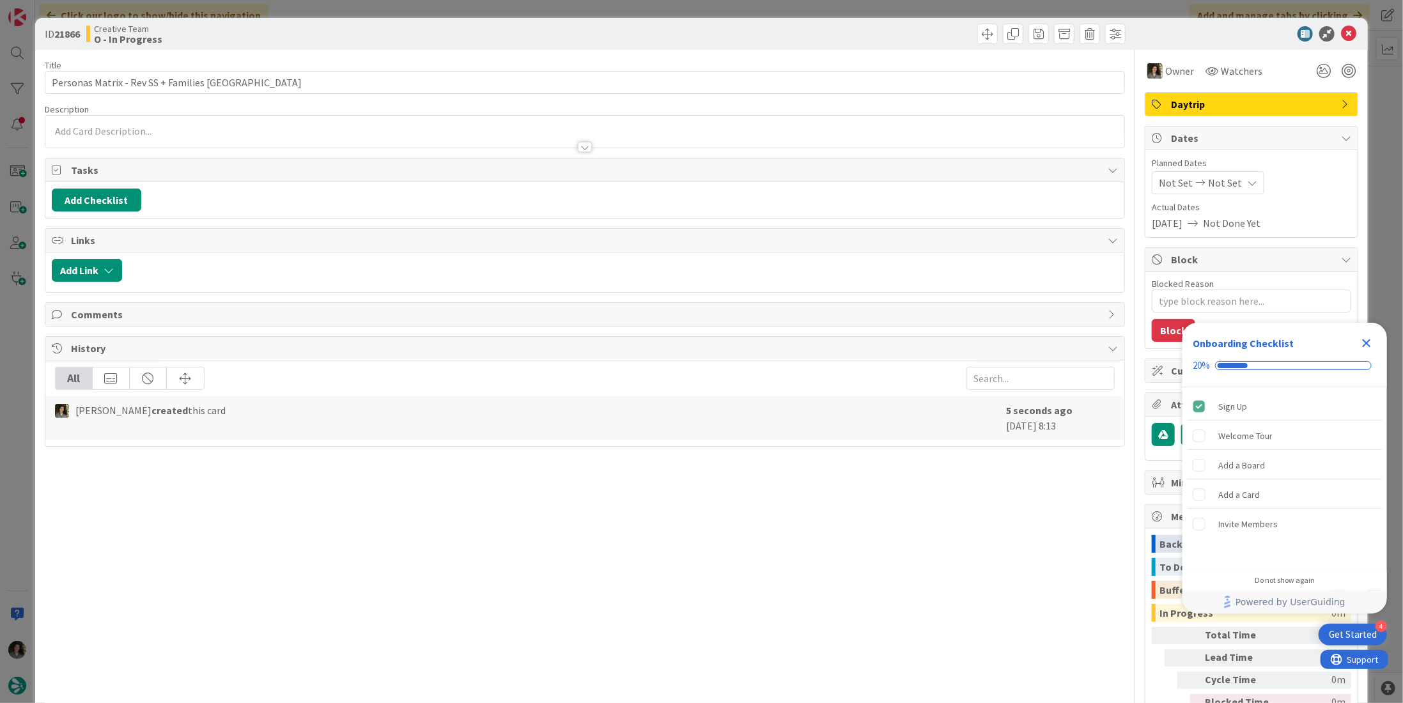
click at [1210, 106] on span "Daytrip" at bounding box center [1253, 103] width 164 height 15
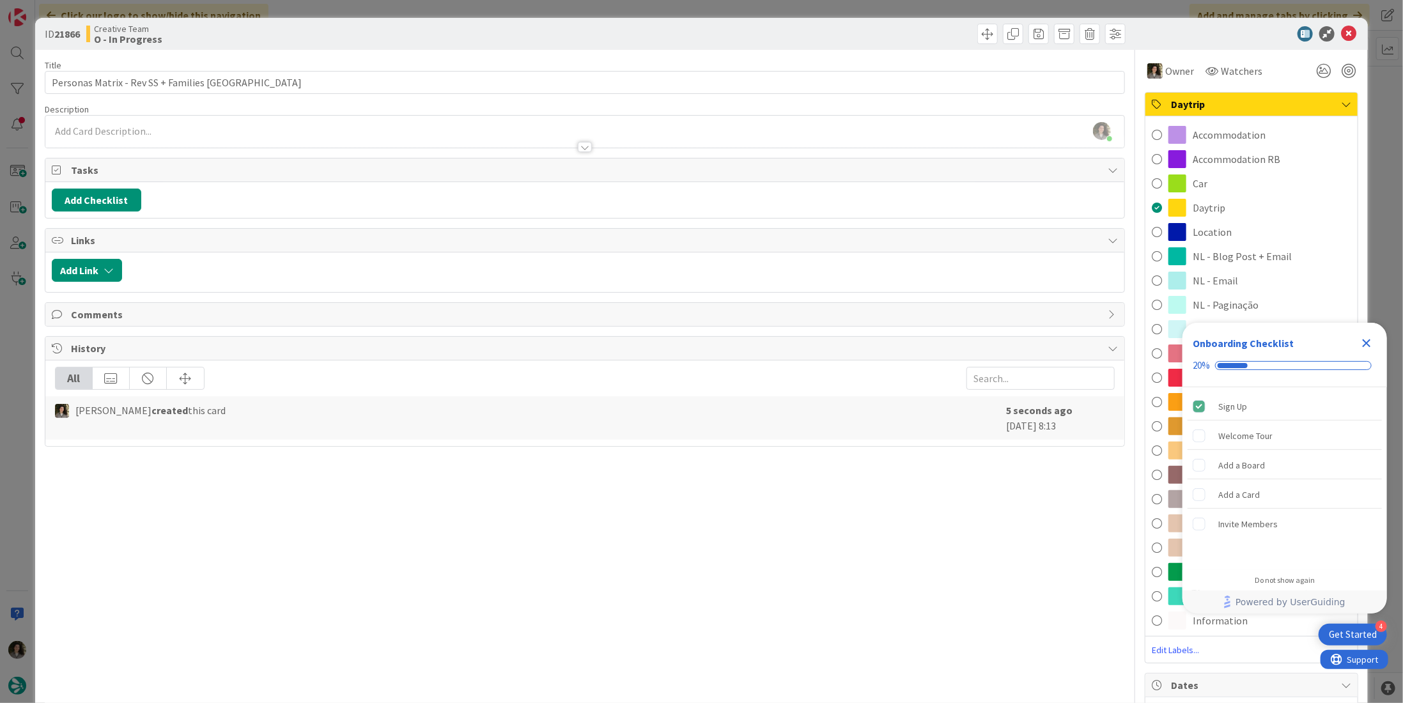
click at [1371, 340] on icon "Close Checklist" at bounding box center [1365, 342] width 15 height 15
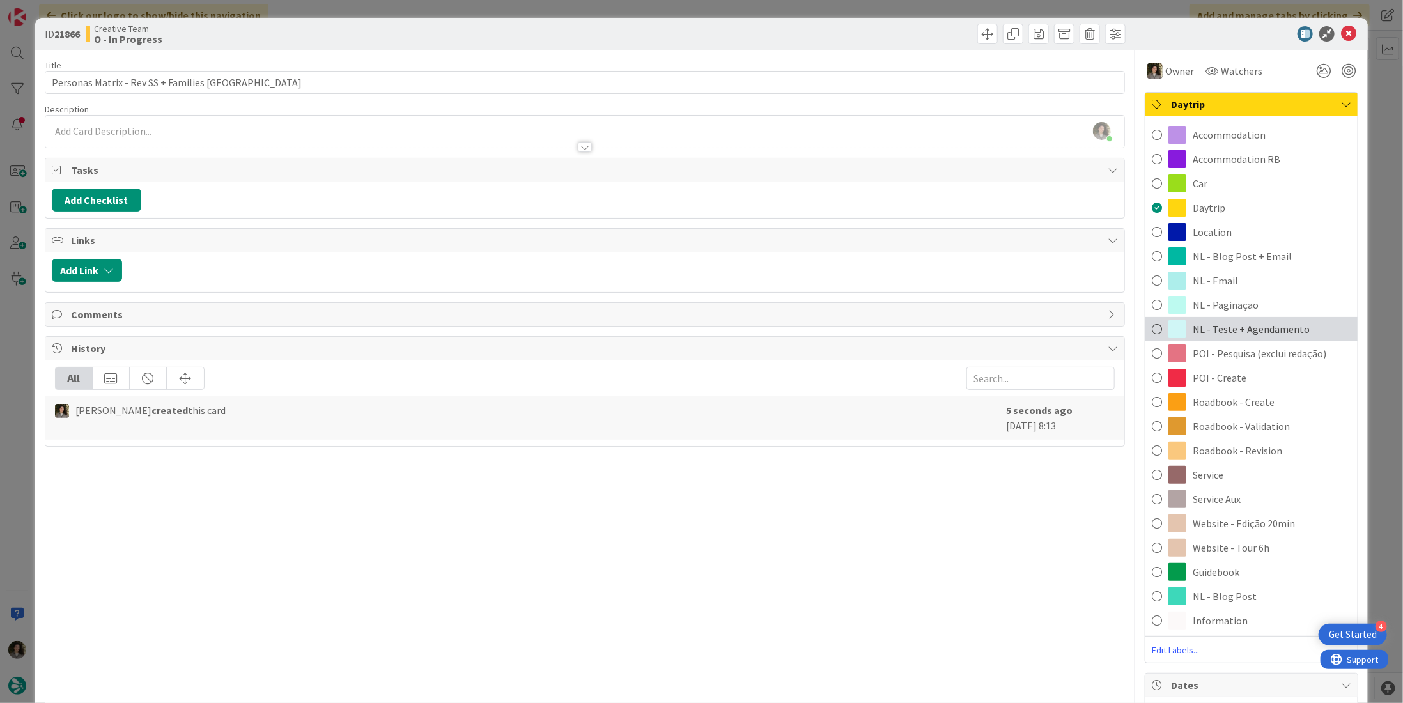
click at [1236, 330] on span "NL - Teste + Agendamento" at bounding box center [1250, 328] width 117 height 15
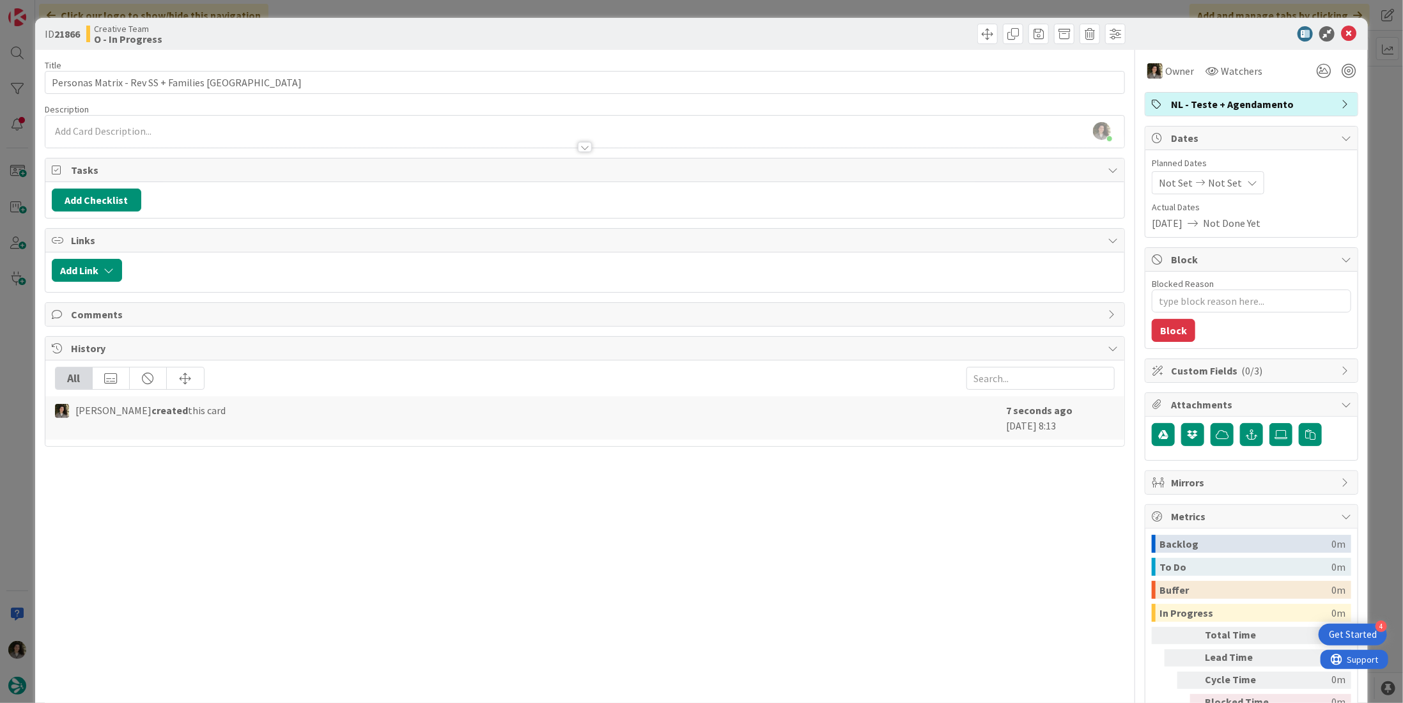
type textarea "x"
drag, startPoint x: 1231, startPoint y: 180, endPoint x: 1231, endPoint y: 188, distance: 8.3
click at [1247, 180] on icon at bounding box center [1252, 183] width 10 height 10
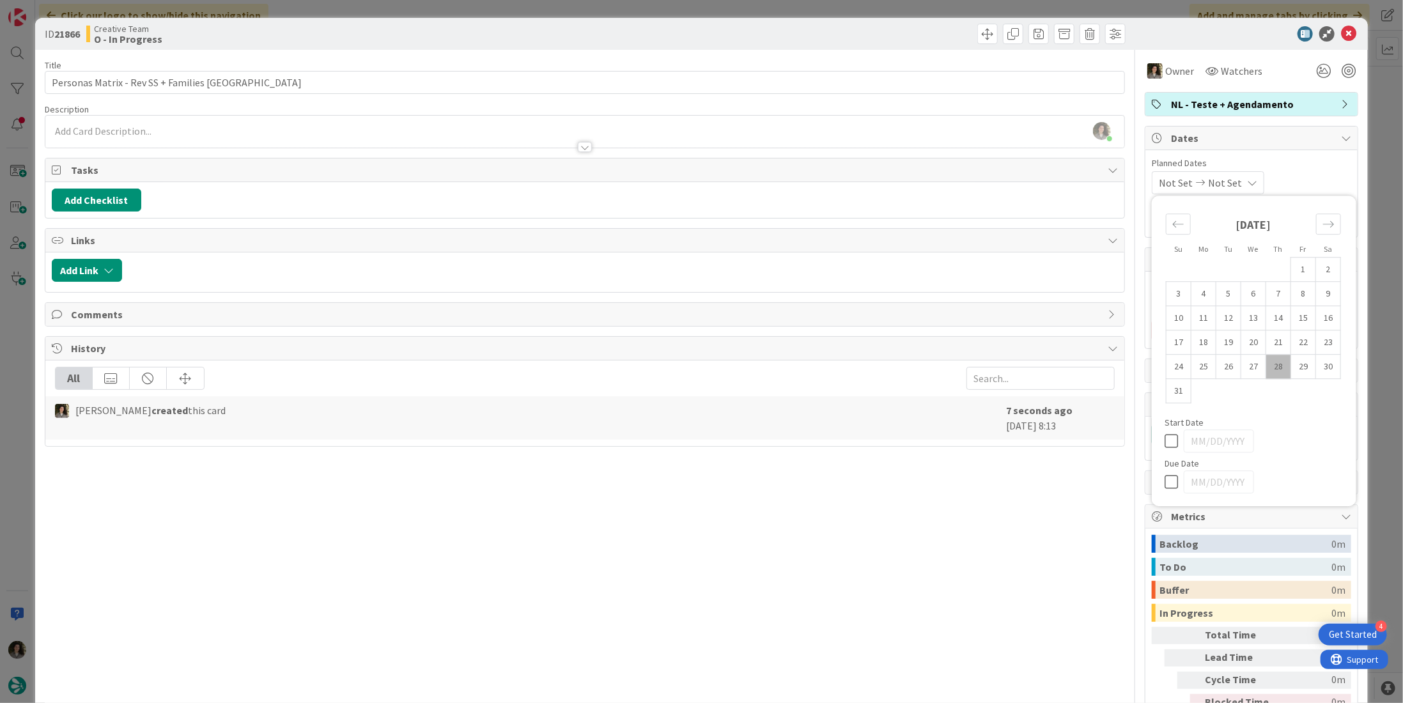
click at [1164, 485] on icon at bounding box center [1173, 481] width 19 height 15
type input "08/28/2025"
drag, startPoint x: 1340, startPoint y: 35, endPoint x: 1249, endPoint y: 98, distance: 111.5
click at [1341, 35] on icon at bounding box center [1348, 33] width 15 height 15
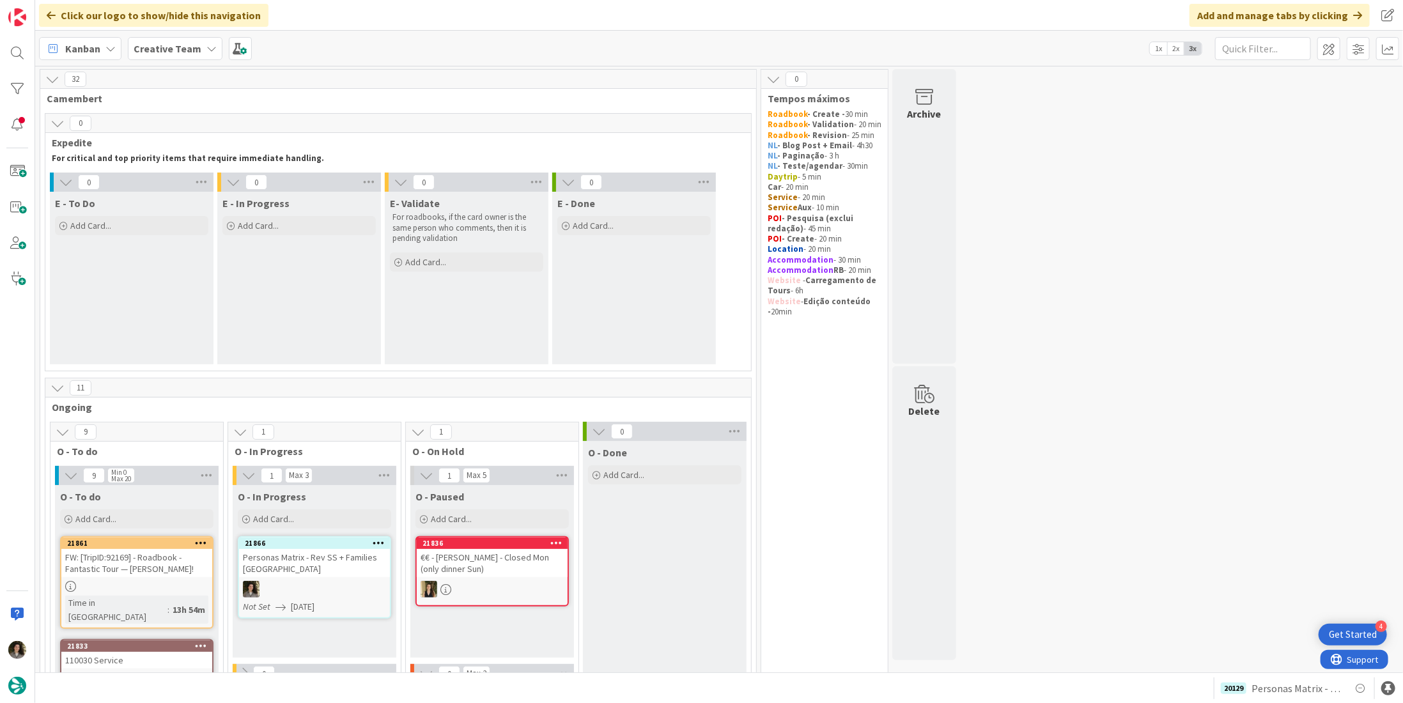
click at [153, 557] on div "FW: [TripID:92169] - Roadbook - Fantastic Tour — Dave P Ripley!" at bounding box center [136, 563] width 151 height 28
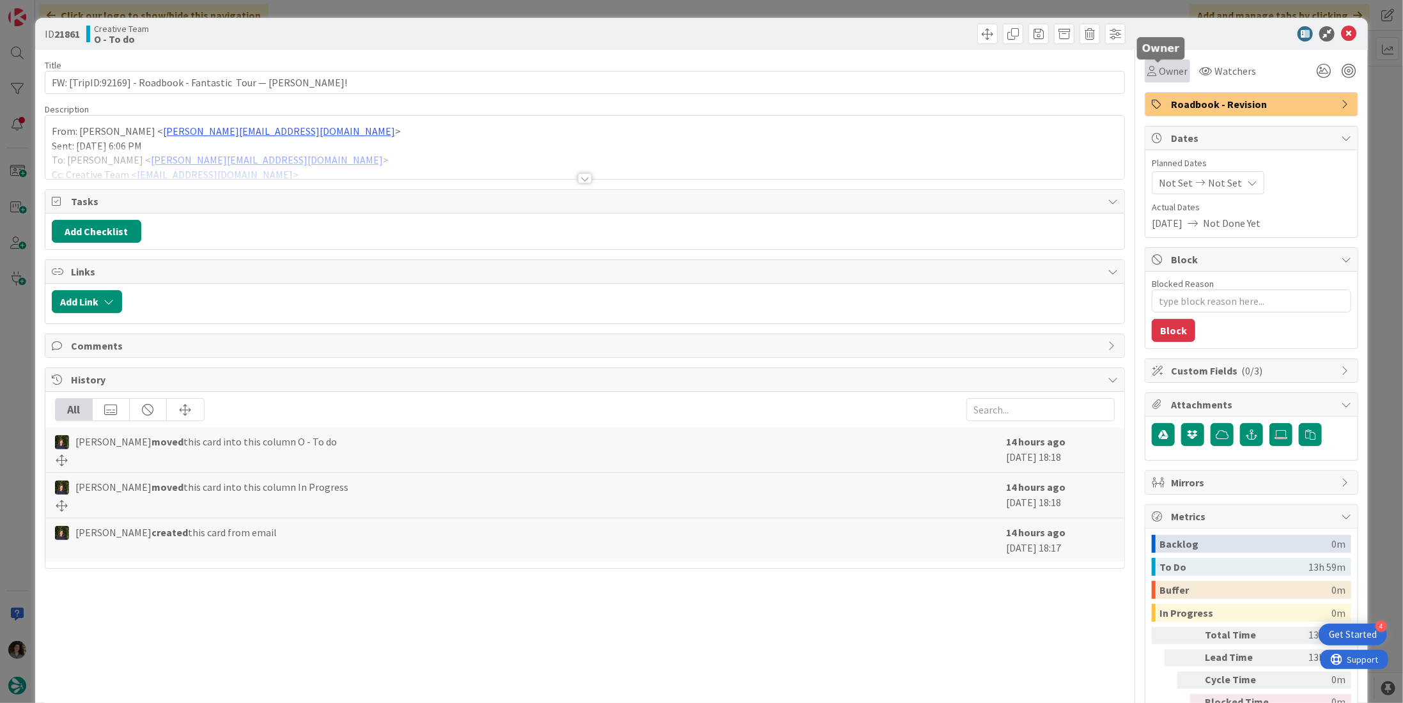
click at [1147, 72] on icon at bounding box center [1151, 71] width 9 height 10
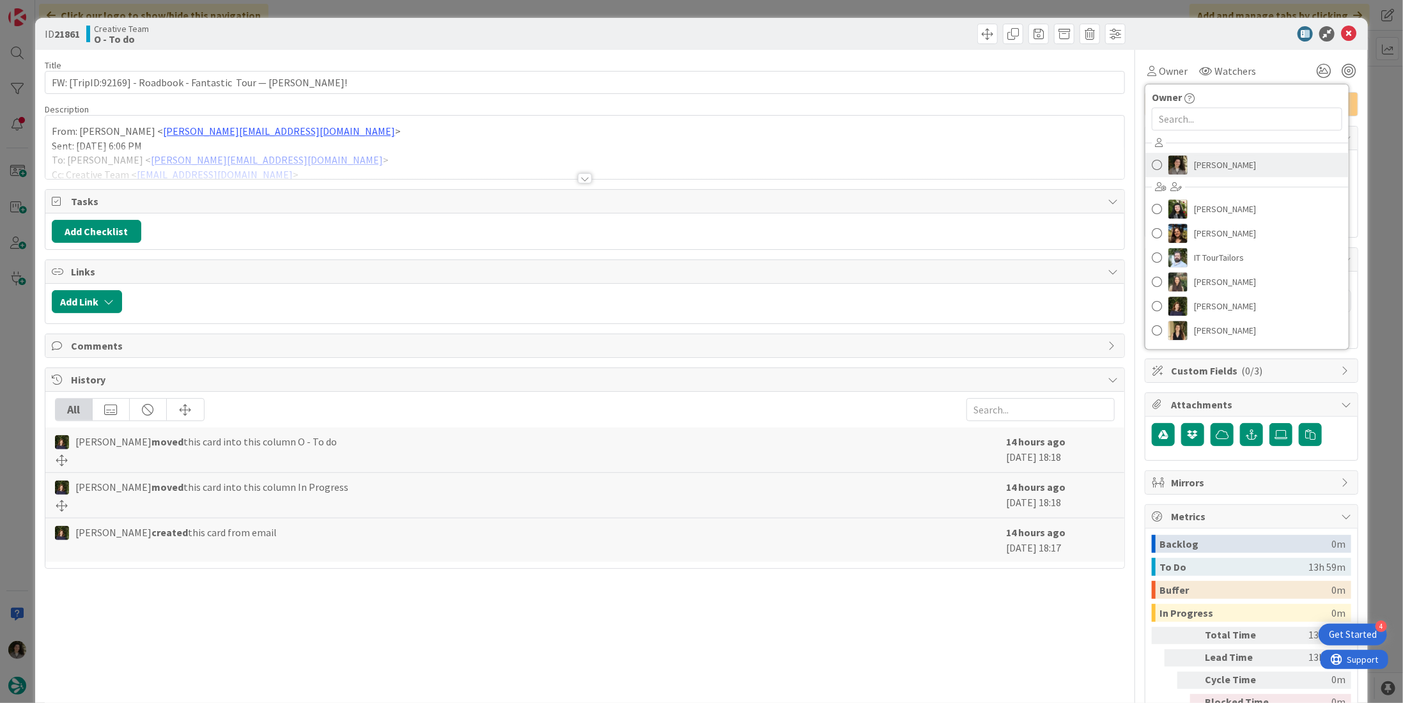
click at [1196, 159] on span "Melissa Santos" at bounding box center [1225, 164] width 62 height 19
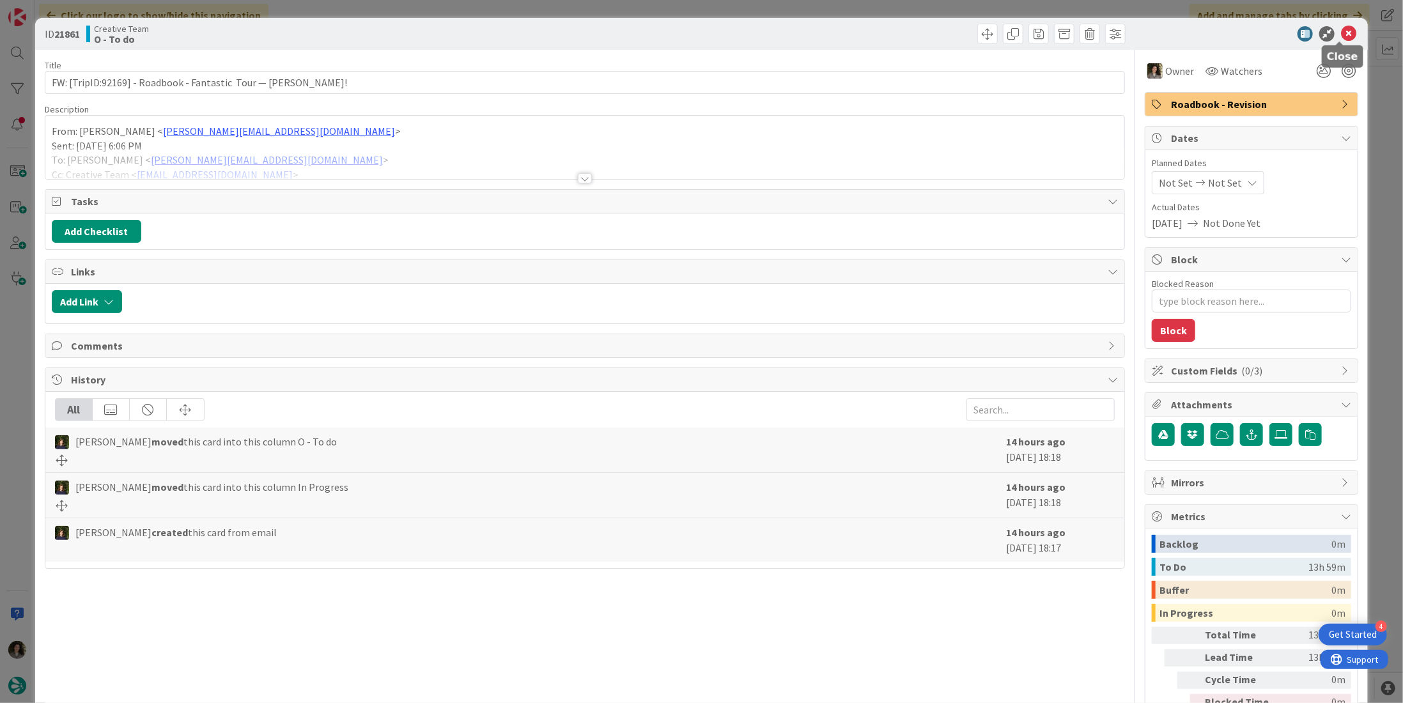
drag, startPoint x: 1338, startPoint y: 29, endPoint x: 1332, endPoint y: 33, distance: 6.6
click at [1341, 30] on icon at bounding box center [1348, 33] width 15 height 15
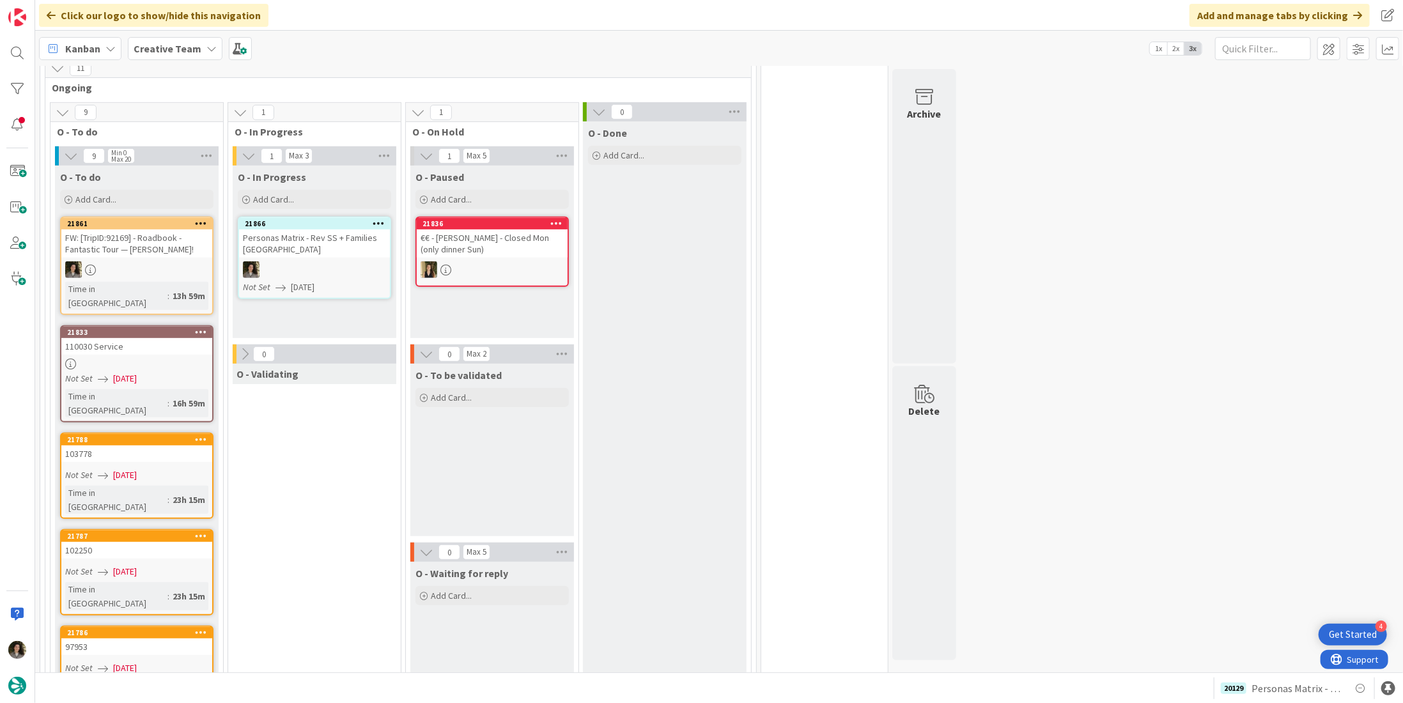
click at [91, 358] on div at bounding box center [136, 363] width 151 height 11
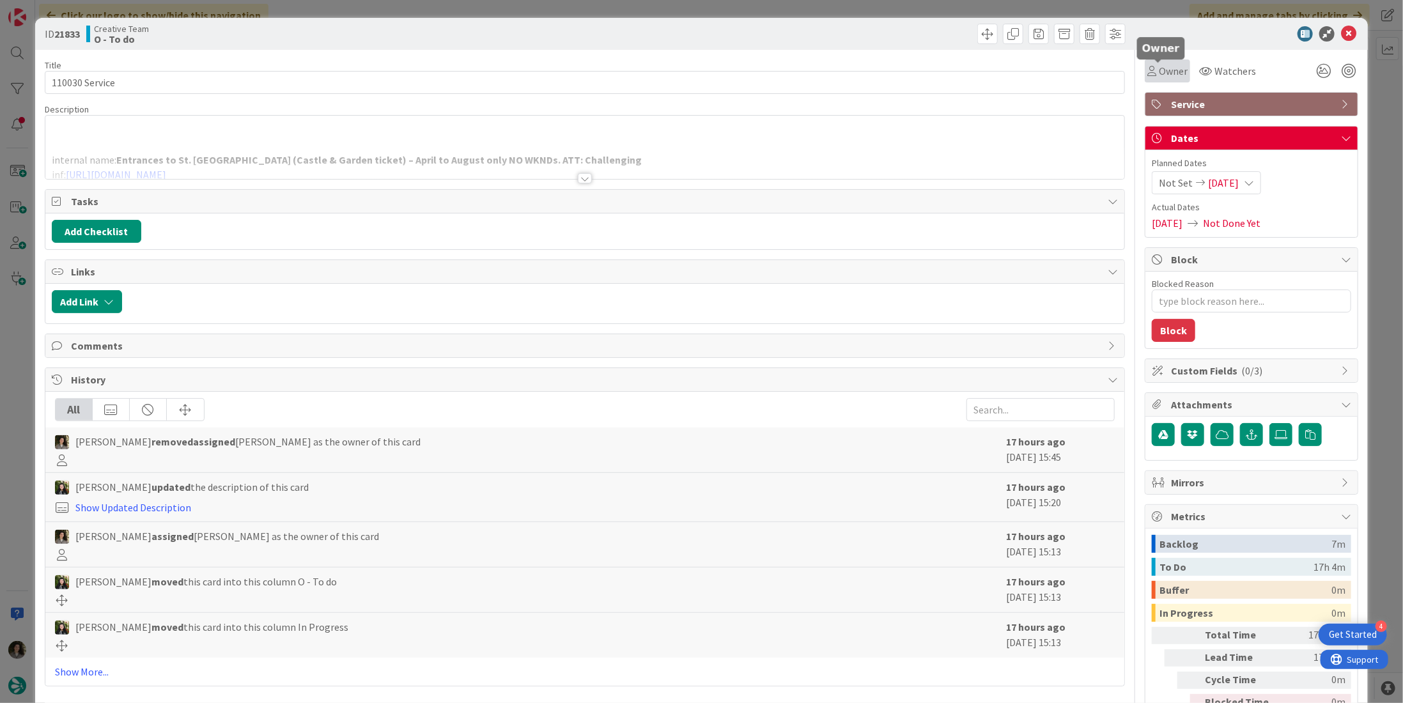
click at [1158, 76] on span "Owner" at bounding box center [1172, 70] width 29 height 15
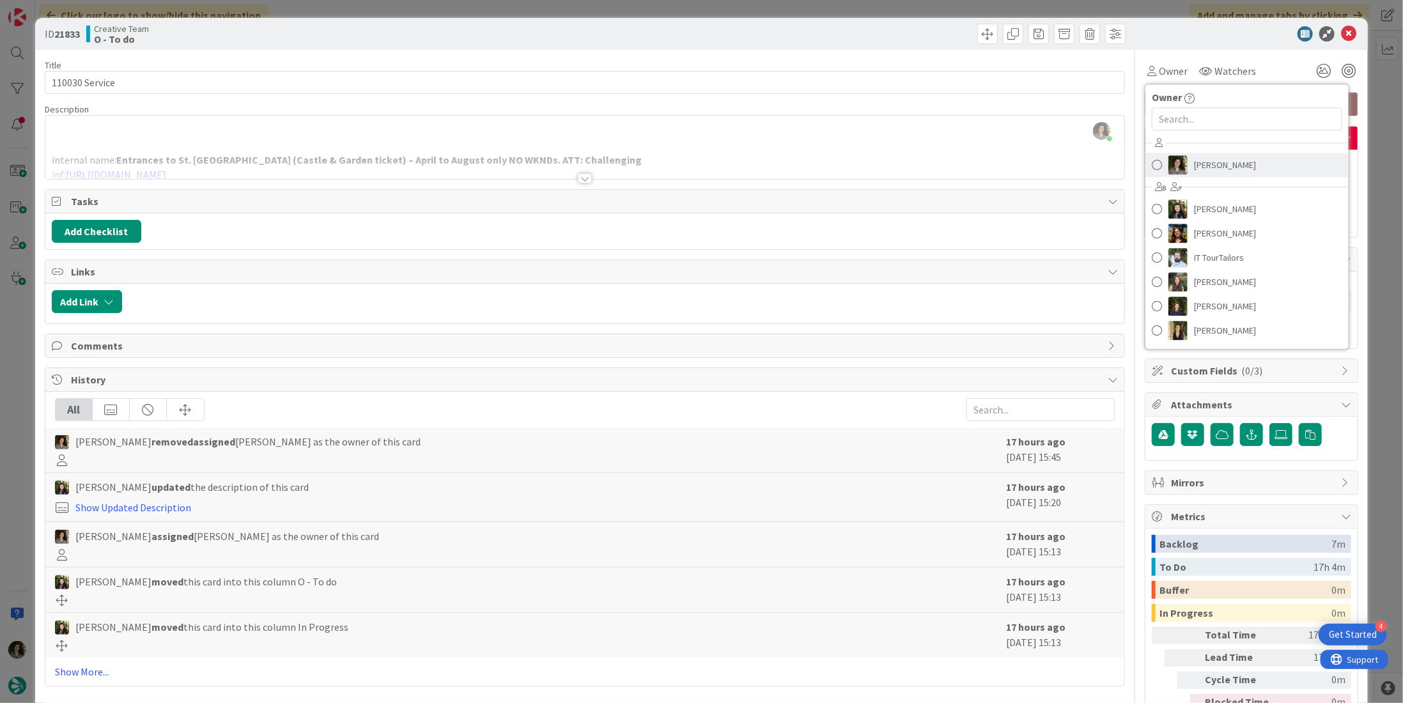
click at [1194, 164] on span "Melissa Santos" at bounding box center [1225, 164] width 62 height 19
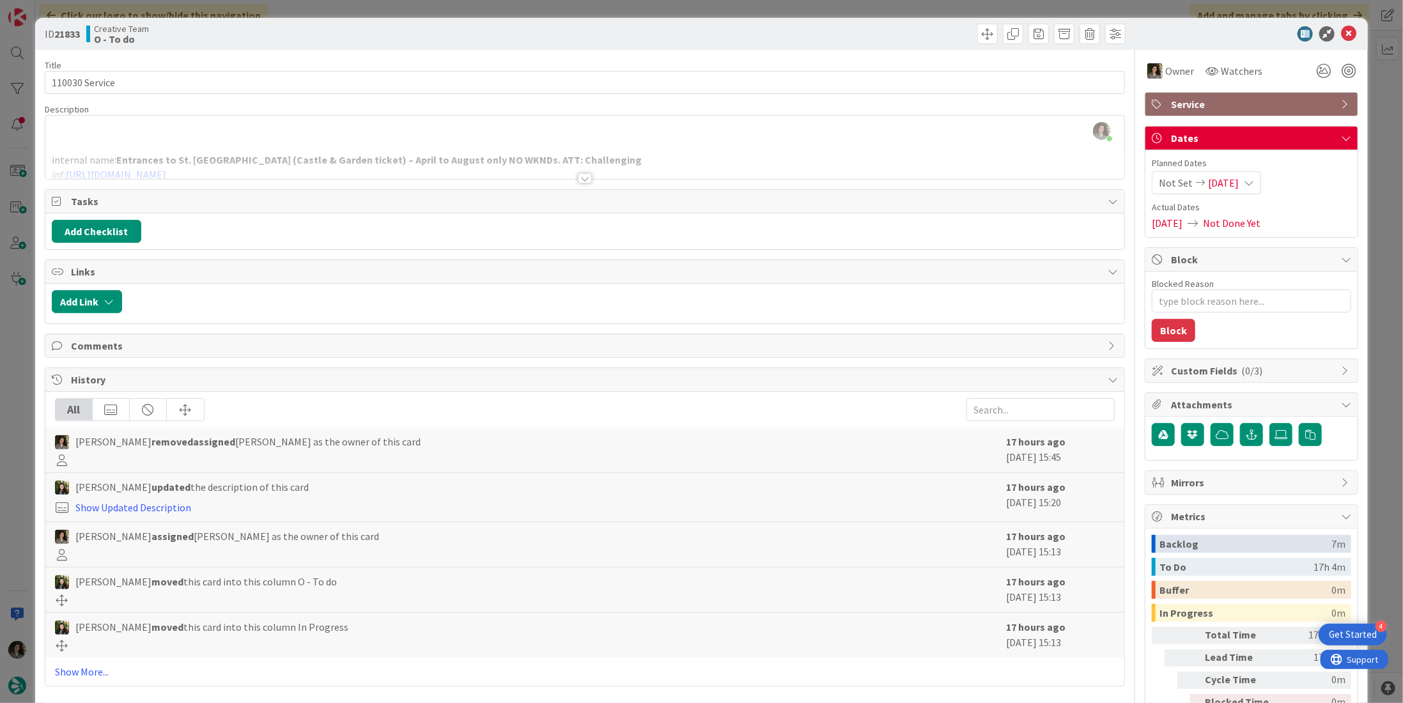
type textarea "x"
click at [1341, 29] on icon at bounding box center [1348, 33] width 15 height 15
